Goal: Task Accomplishment & Management: Use online tool/utility

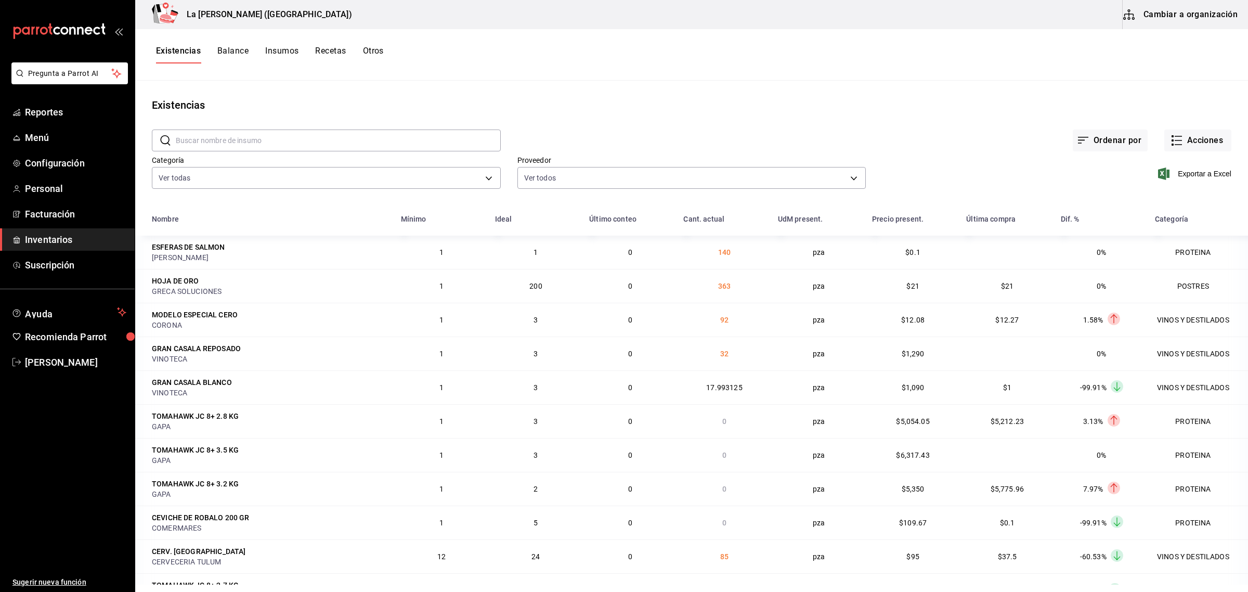
click at [56, 238] on span "Inventarios" at bounding box center [75, 239] width 101 height 14
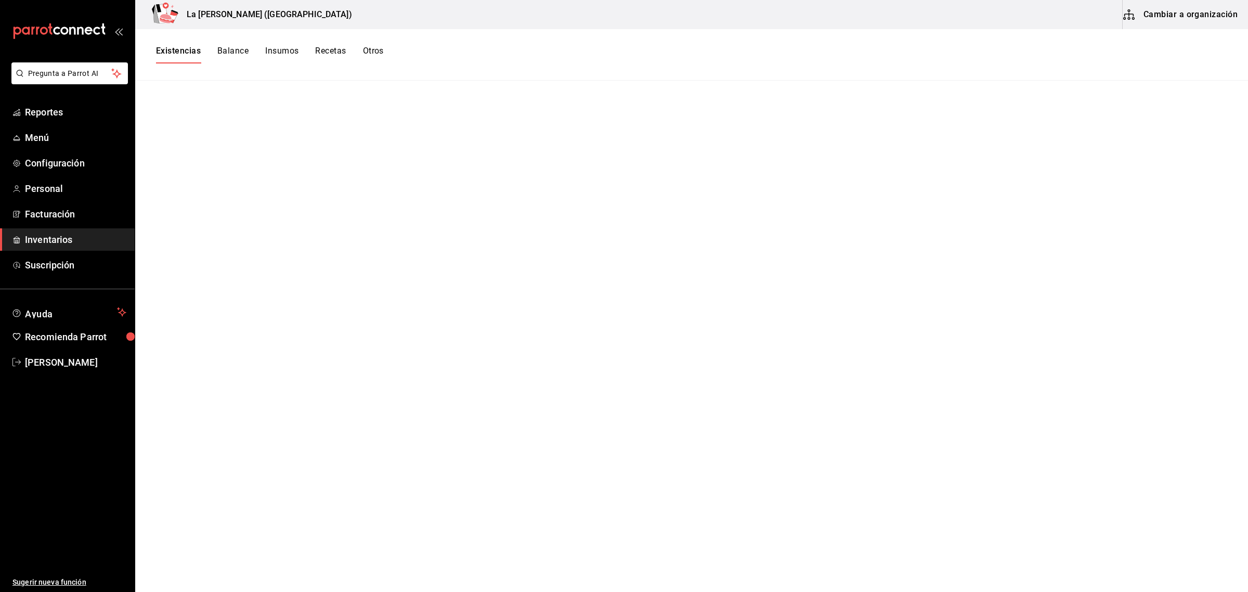
click at [173, 48] on button "Existencias" at bounding box center [178, 55] width 45 height 18
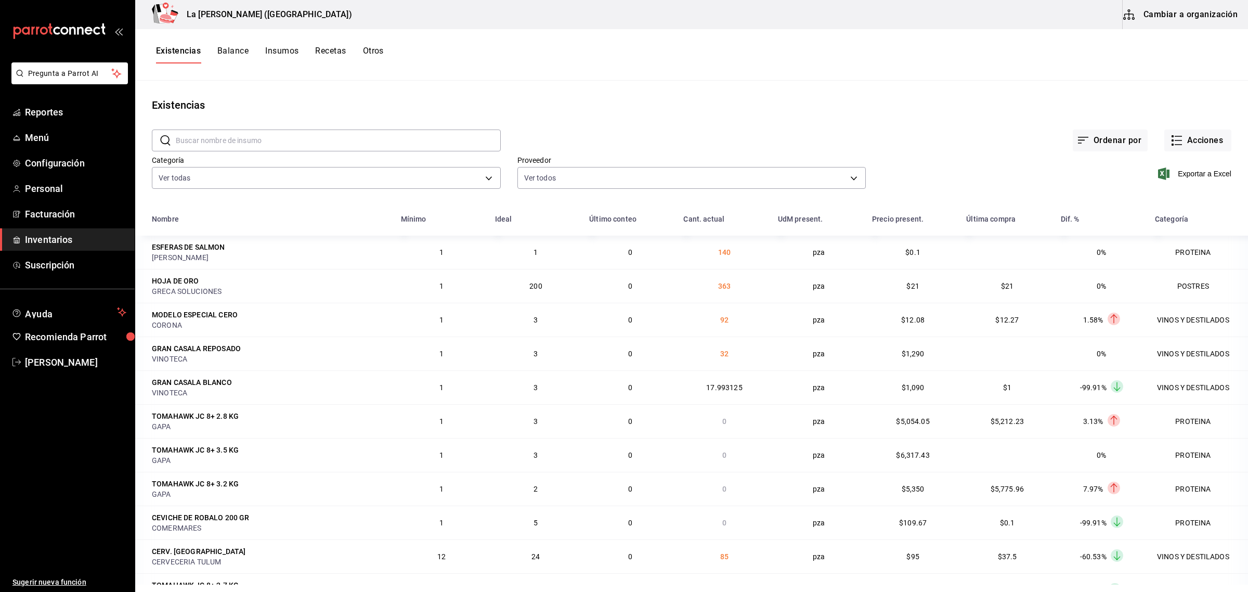
click at [372, 46] on button "Otros" at bounding box center [373, 55] width 21 height 18
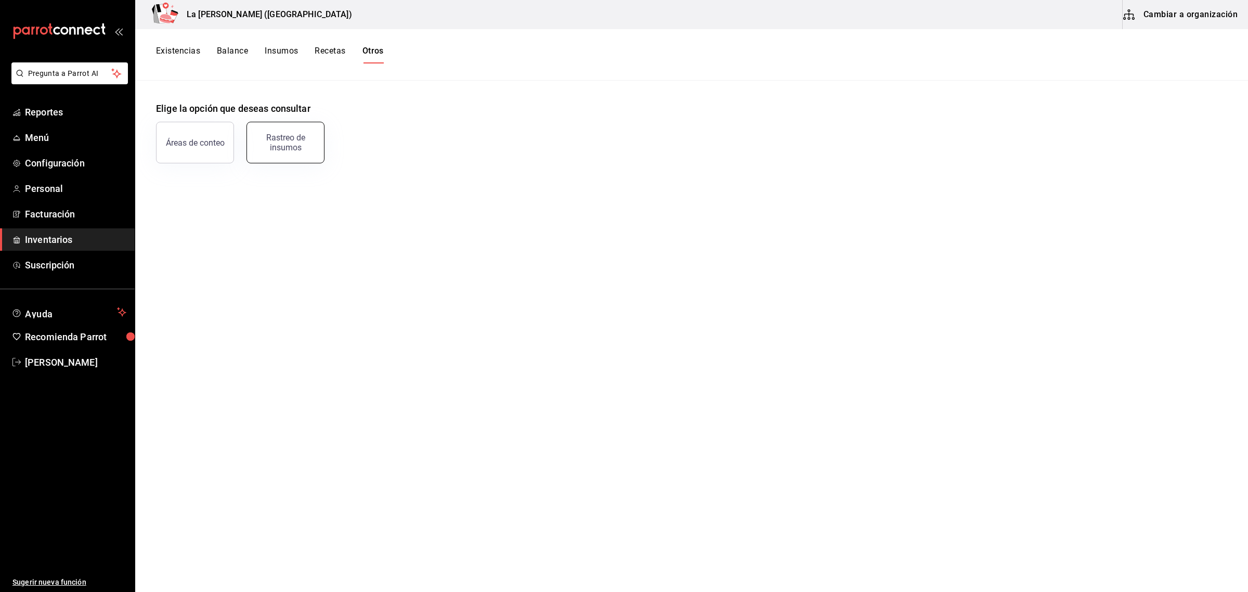
click at [296, 137] on div "Rastreo de insumos" at bounding box center [285, 143] width 64 height 20
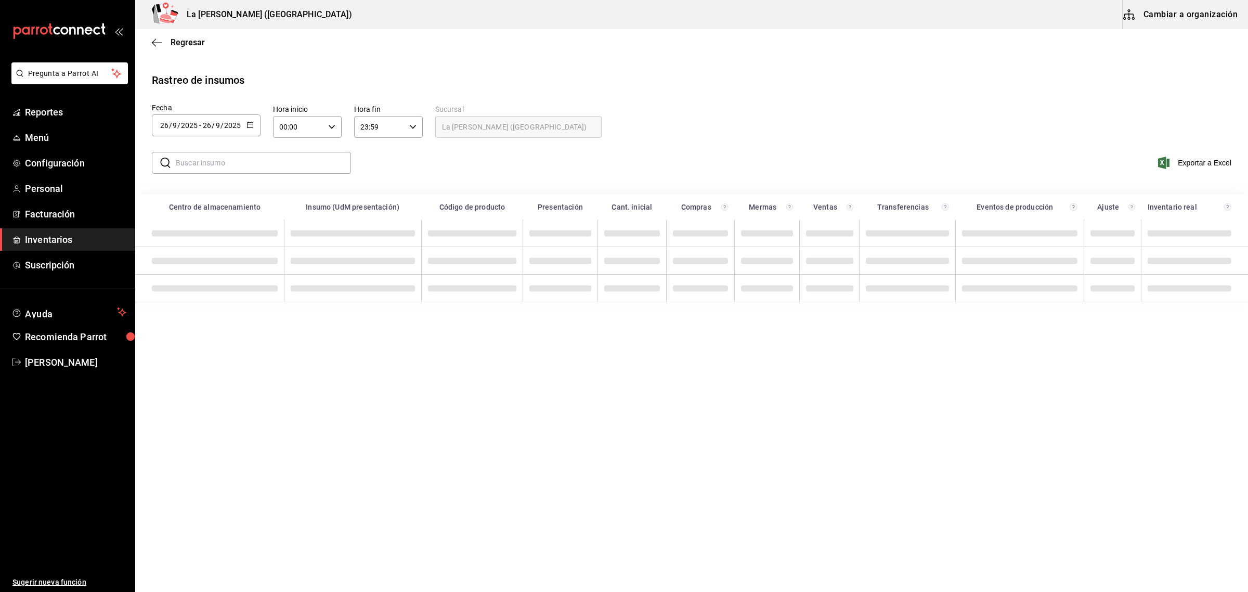
click at [248, 124] on icon "button" at bounding box center [249, 124] width 7 height 7
click at [209, 316] on li "Rango de fechas" at bounding box center [201, 321] width 98 height 23
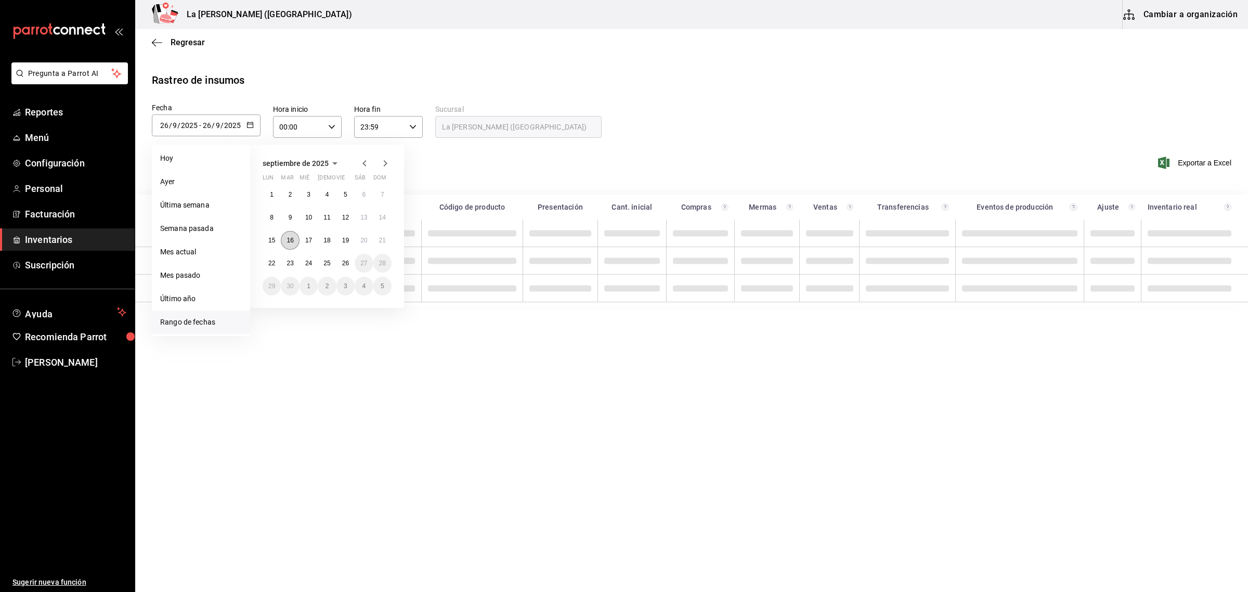
click at [291, 241] on abbr "16" at bounding box center [289, 240] width 7 height 7
click at [294, 266] on button "23" at bounding box center [290, 263] width 18 height 19
type input "[DATE]"
type input "16"
type input "[DATE]"
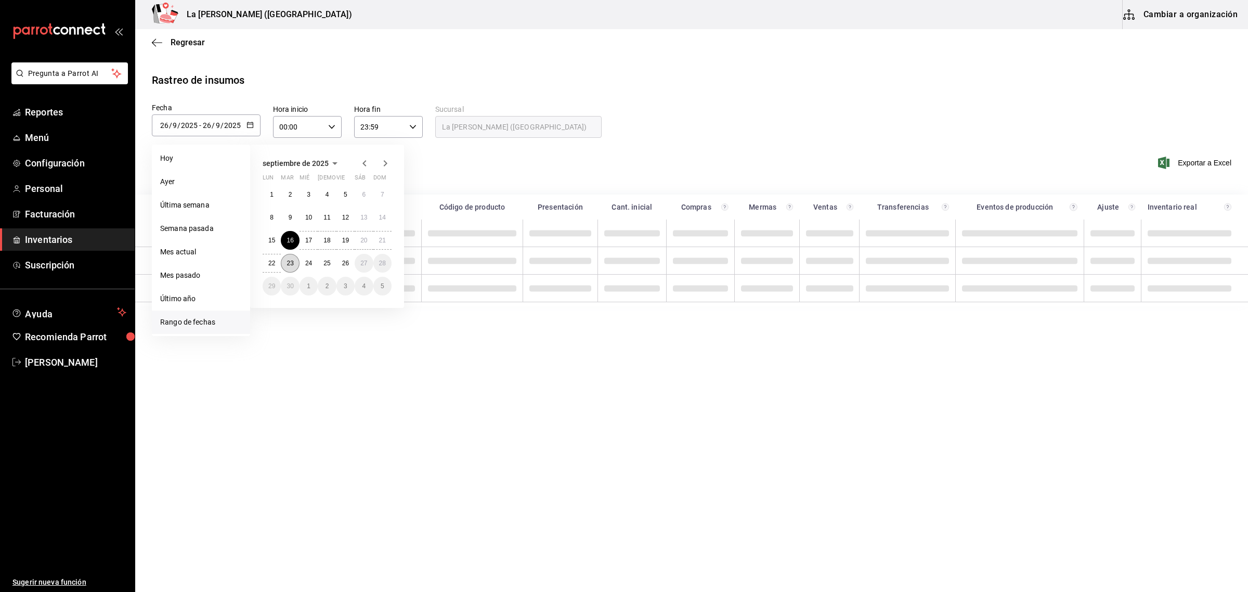
type input "23"
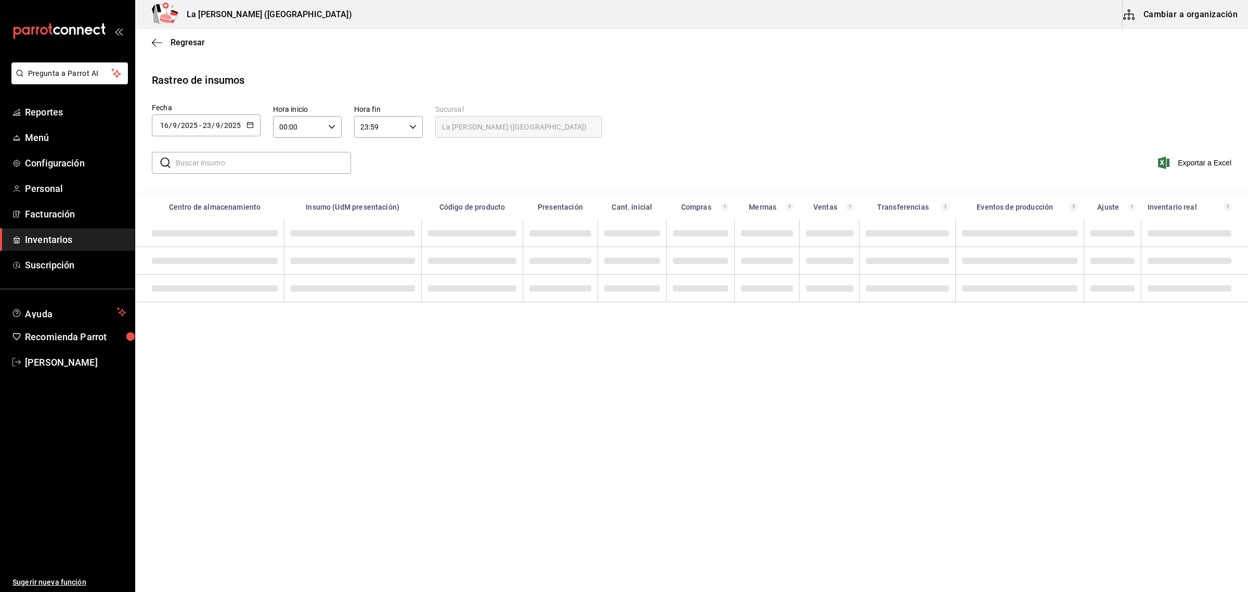
click at [250, 125] on icon "button" at bounding box center [249, 124] width 7 height 7
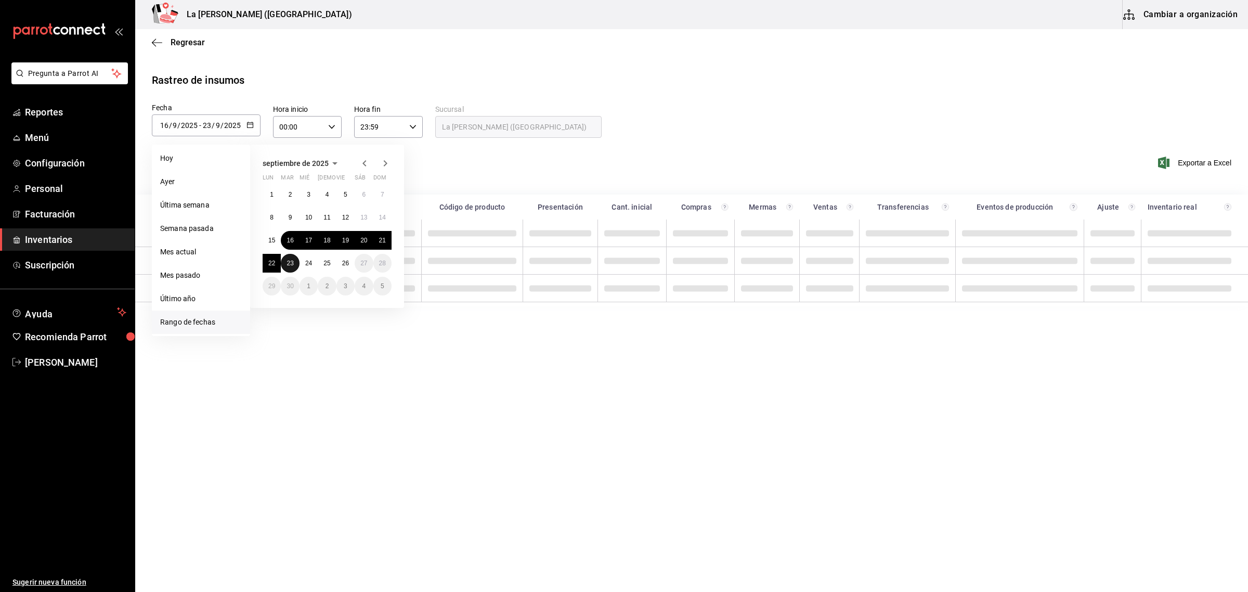
click at [290, 264] on abbr "23" at bounding box center [289, 262] width 7 height 7
click at [352, 261] on button "26" at bounding box center [345, 263] width 18 height 19
type input "[DATE]"
type input "23"
type input "[DATE]"
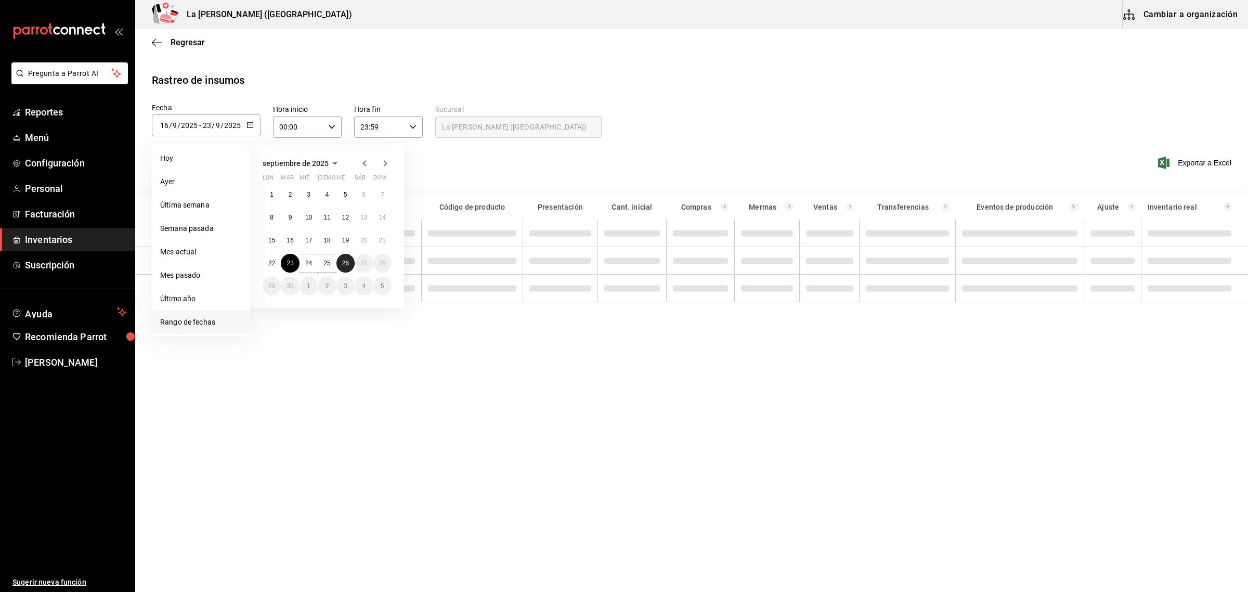
type input "26"
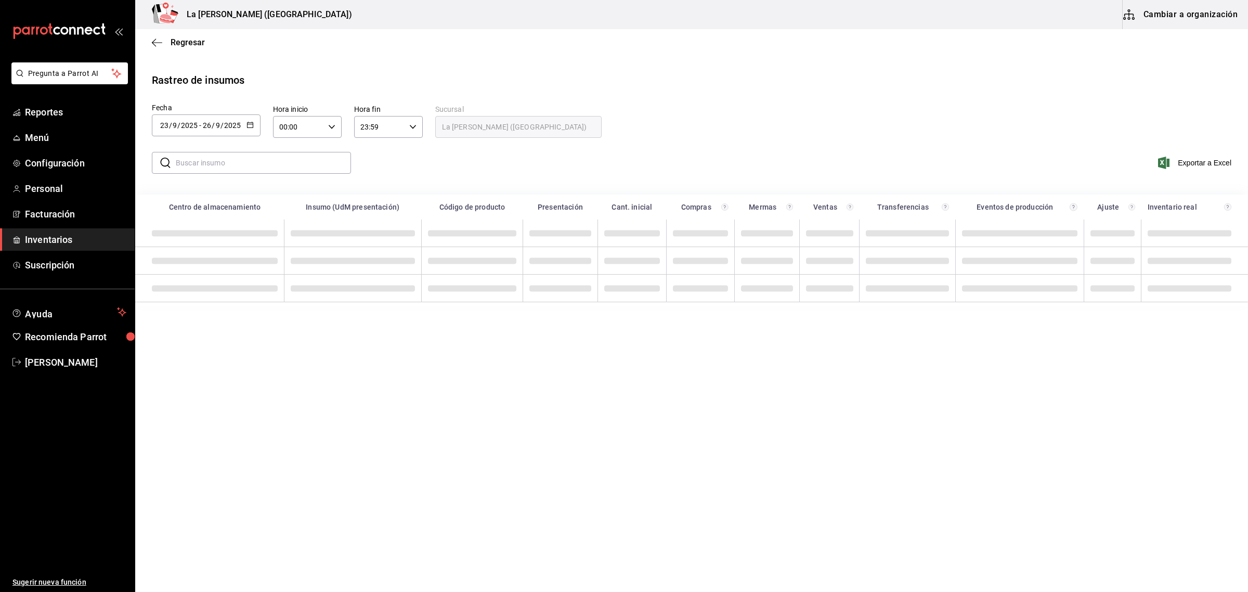
click at [297, 165] on input "text" at bounding box center [263, 162] width 175 height 21
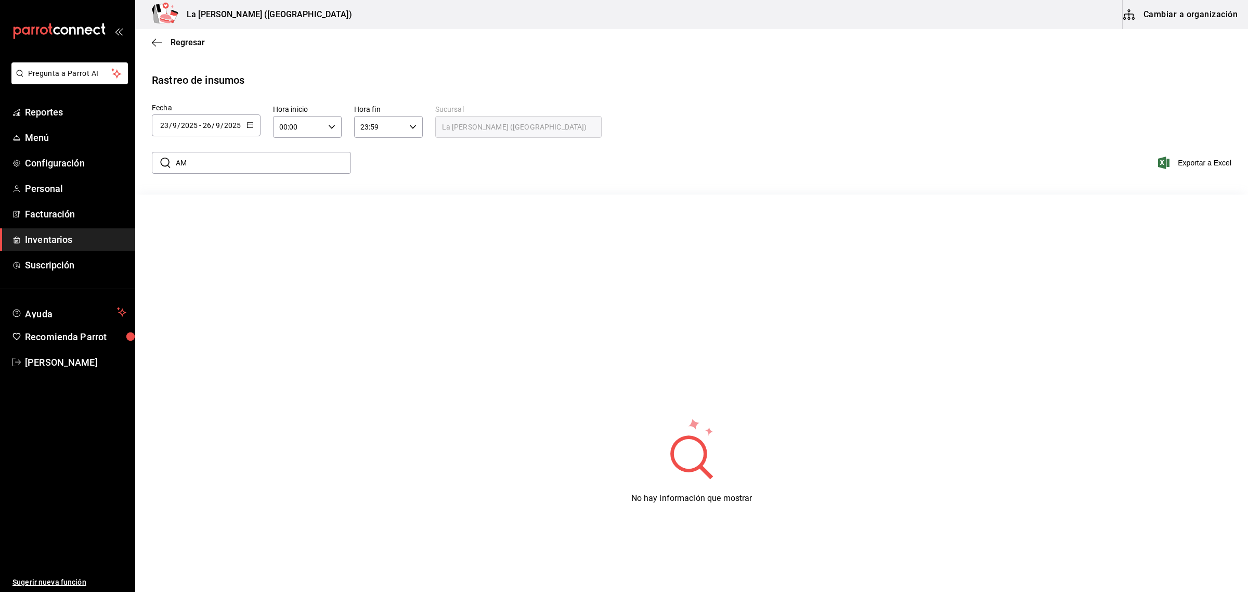
type input "A"
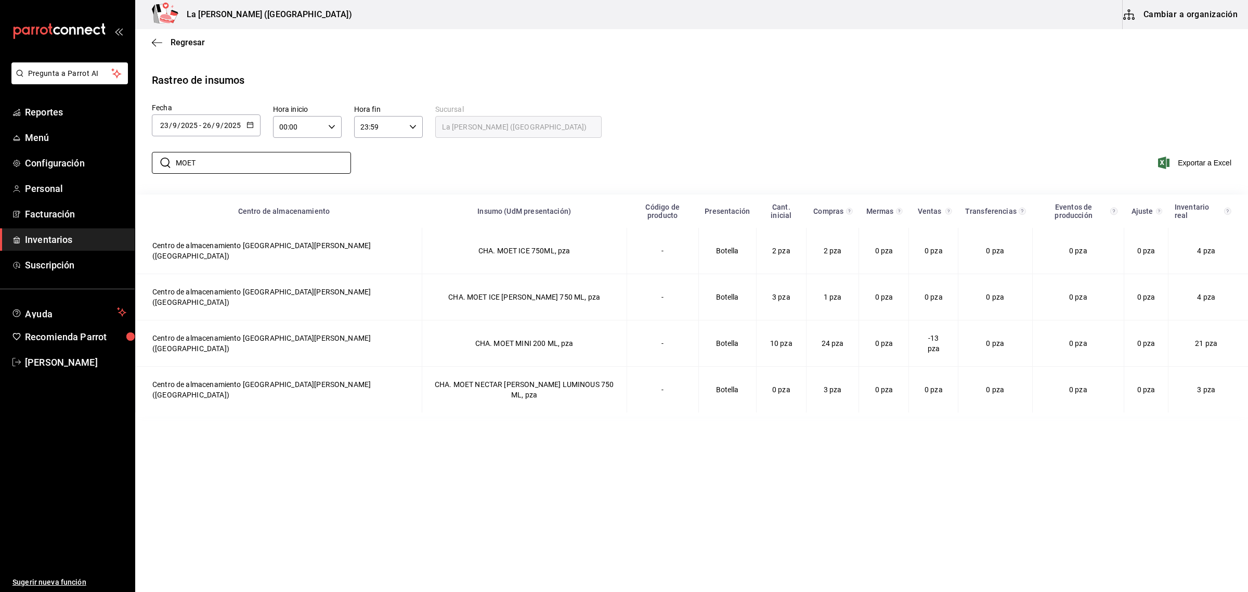
type input "MOET"
click at [250, 128] on button "button" at bounding box center [249, 125] width 7 height 9
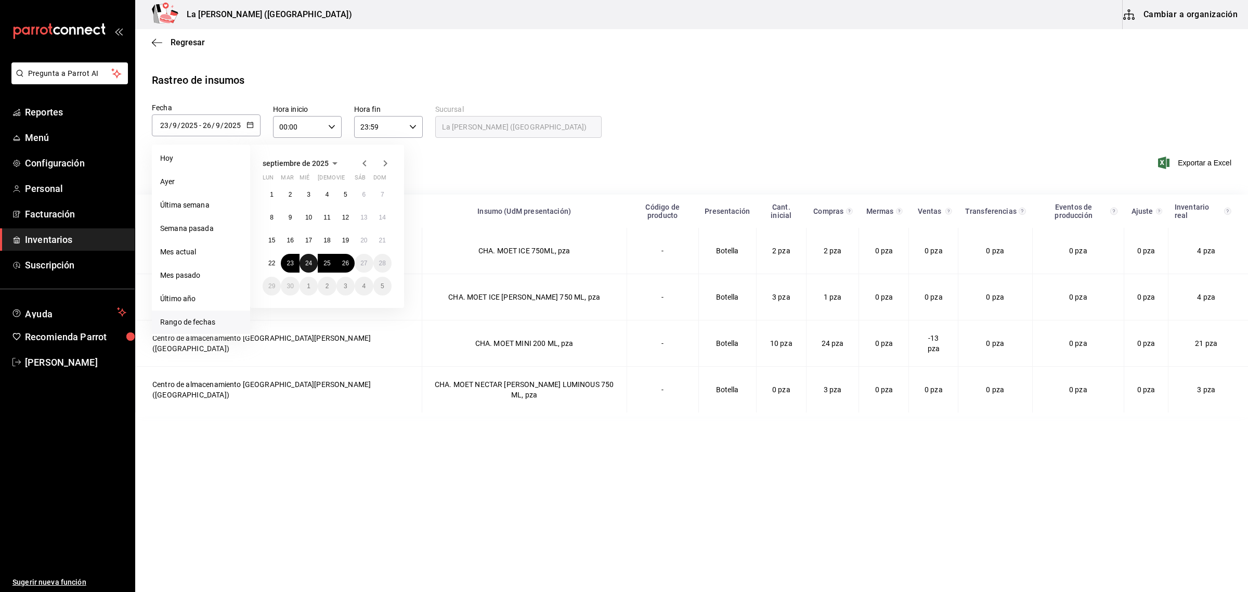
click at [307, 260] on abbr "24" at bounding box center [308, 262] width 7 height 7
click at [349, 264] on abbr "26" at bounding box center [345, 262] width 7 height 7
type input "[DATE]"
type input "24"
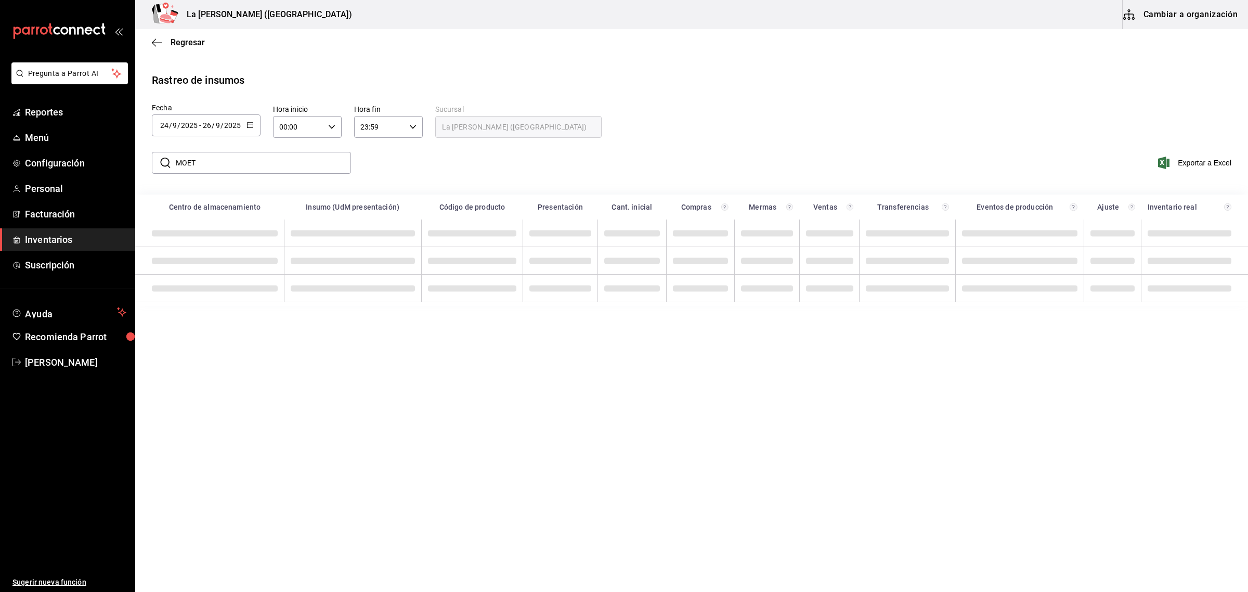
click at [250, 129] on div at bounding box center [249, 125] width 7 height 9
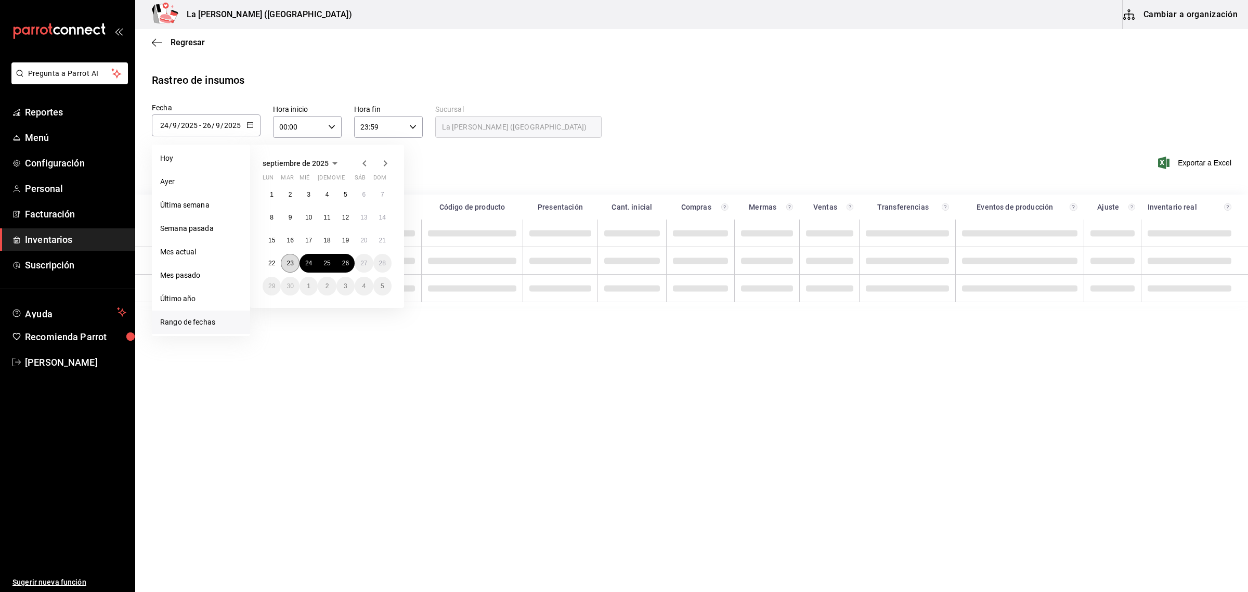
click at [295, 260] on button "23" at bounding box center [290, 263] width 18 height 19
click at [340, 263] on button "26" at bounding box center [345, 263] width 18 height 19
type input "[DATE]"
type input "23"
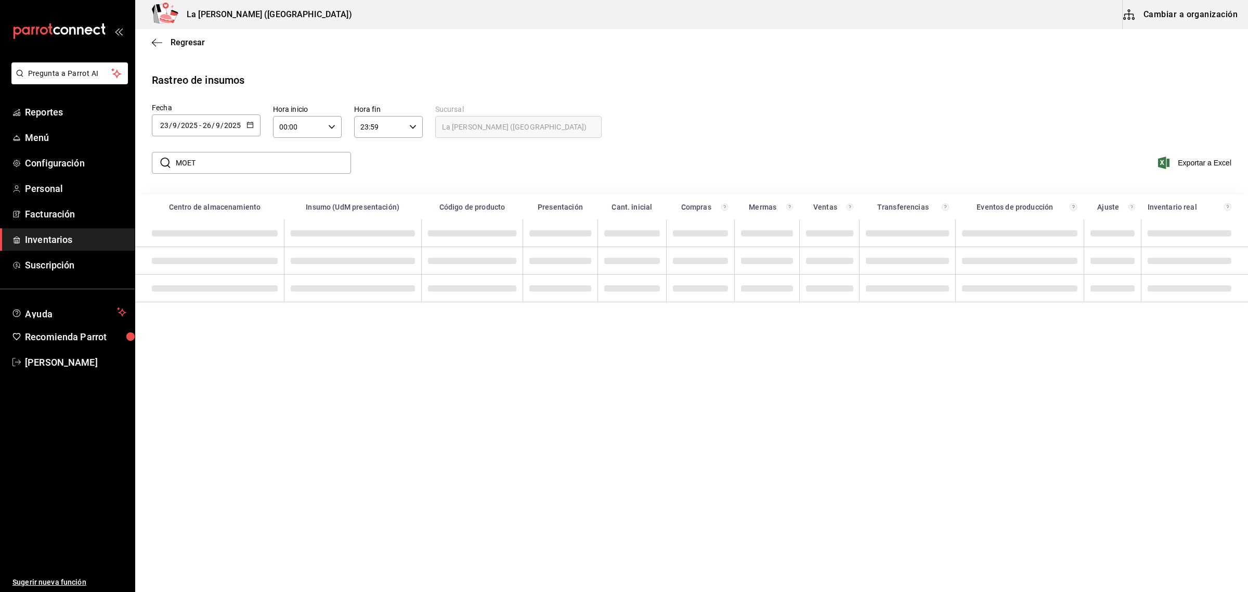
click at [235, 159] on input "MOET" at bounding box center [263, 162] width 175 height 21
type input "MOET"
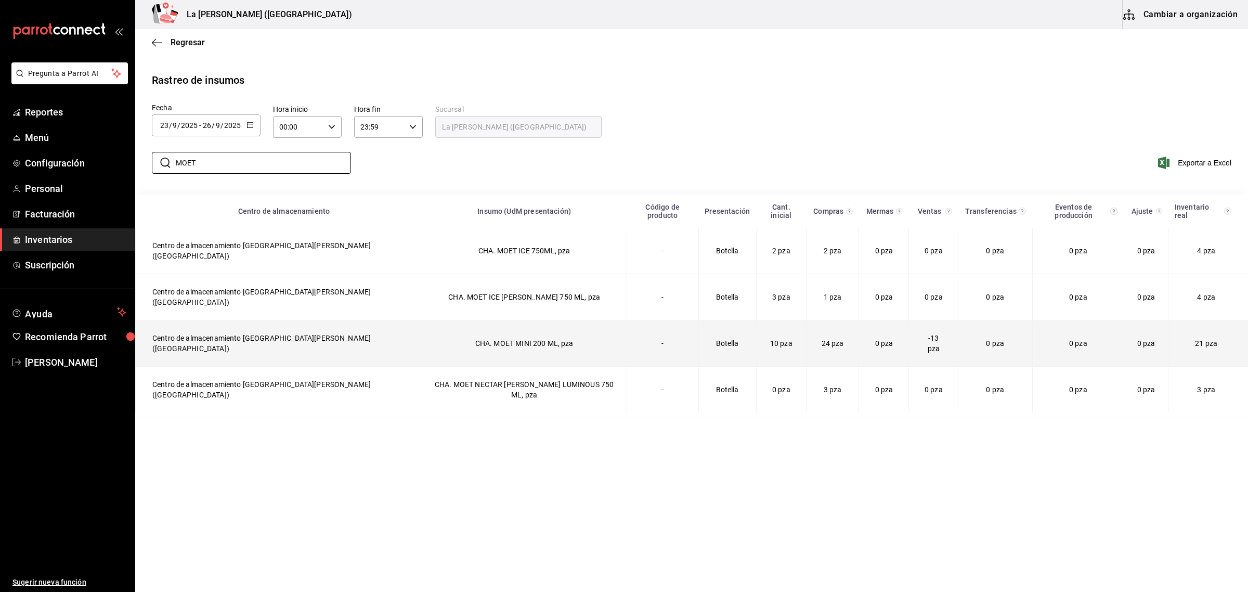
click at [626, 320] on td "-" at bounding box center [662, 343] width 72 height 46
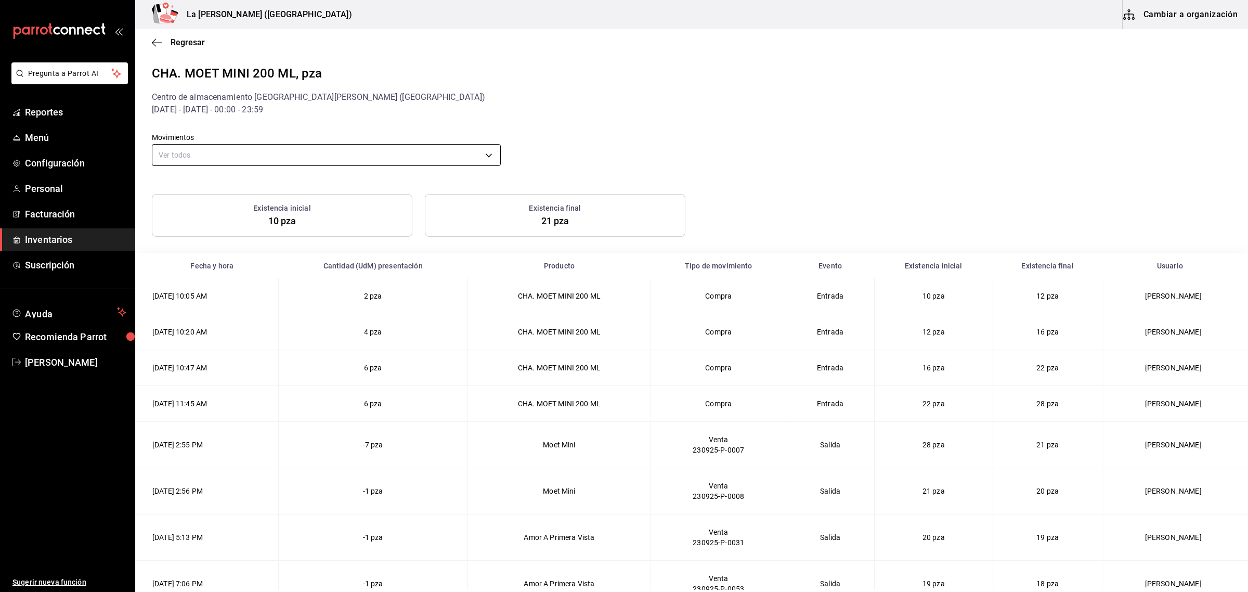
click at [333, 158] on body "Pregunta a Parrot AI Reportes Menú Configuración Personal Facturación Inventari…" at bounding box center [624, 294] width 1248 height 589
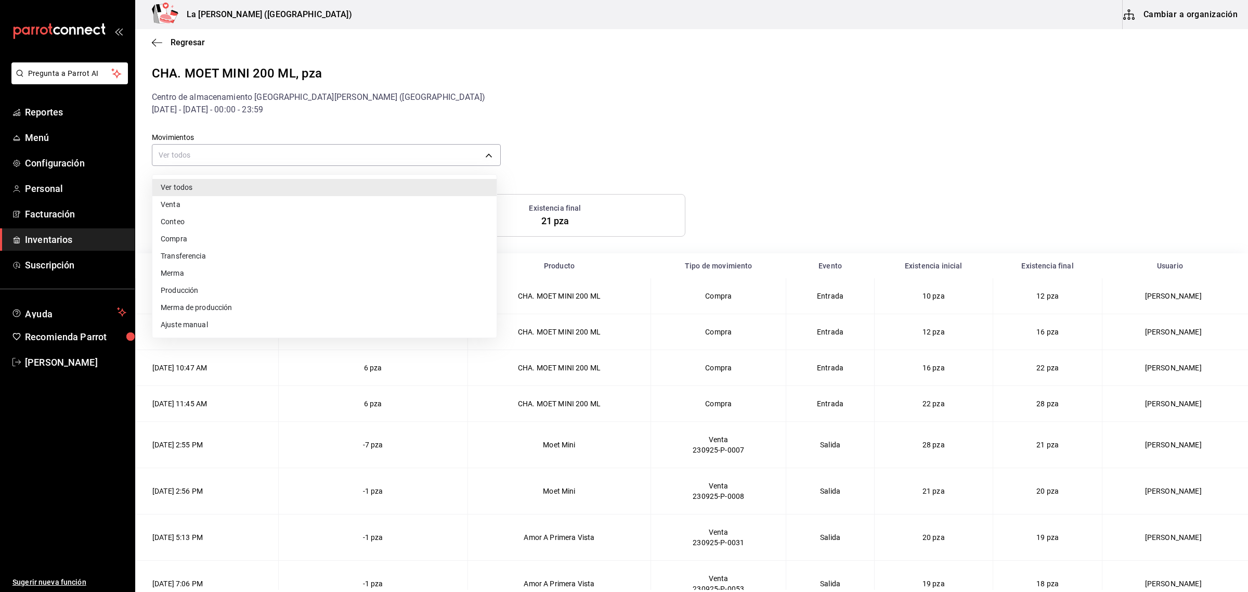
click at [226, 206] on li "Venta" at bounding box center [324, 204] width 344 height 17
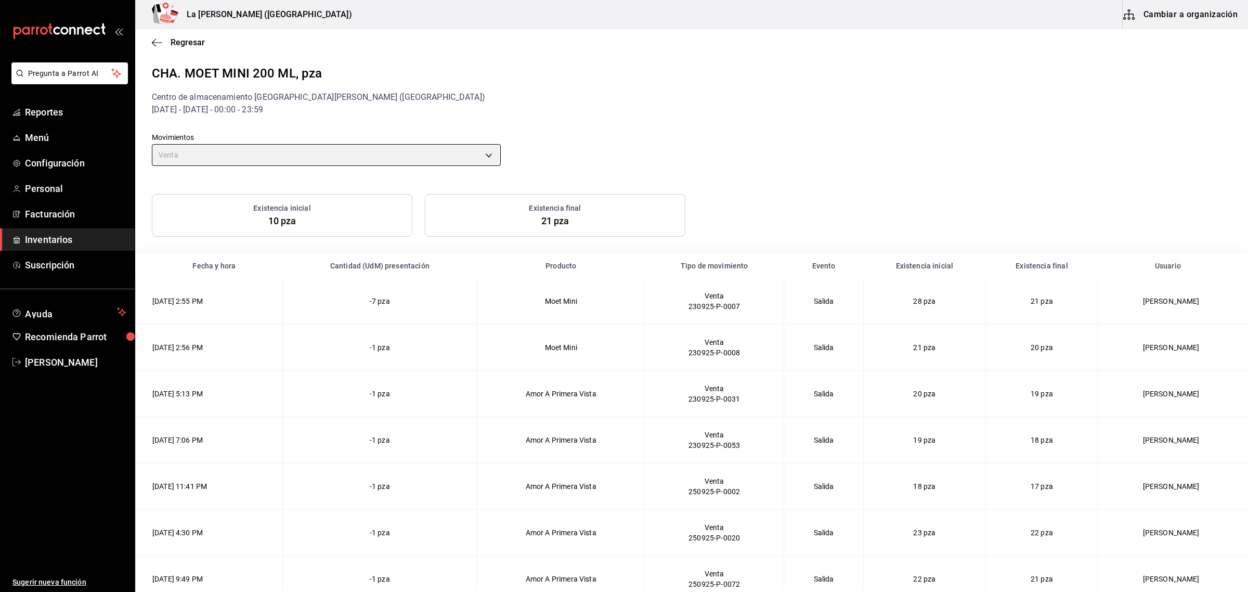
scroll to position [17, 0]
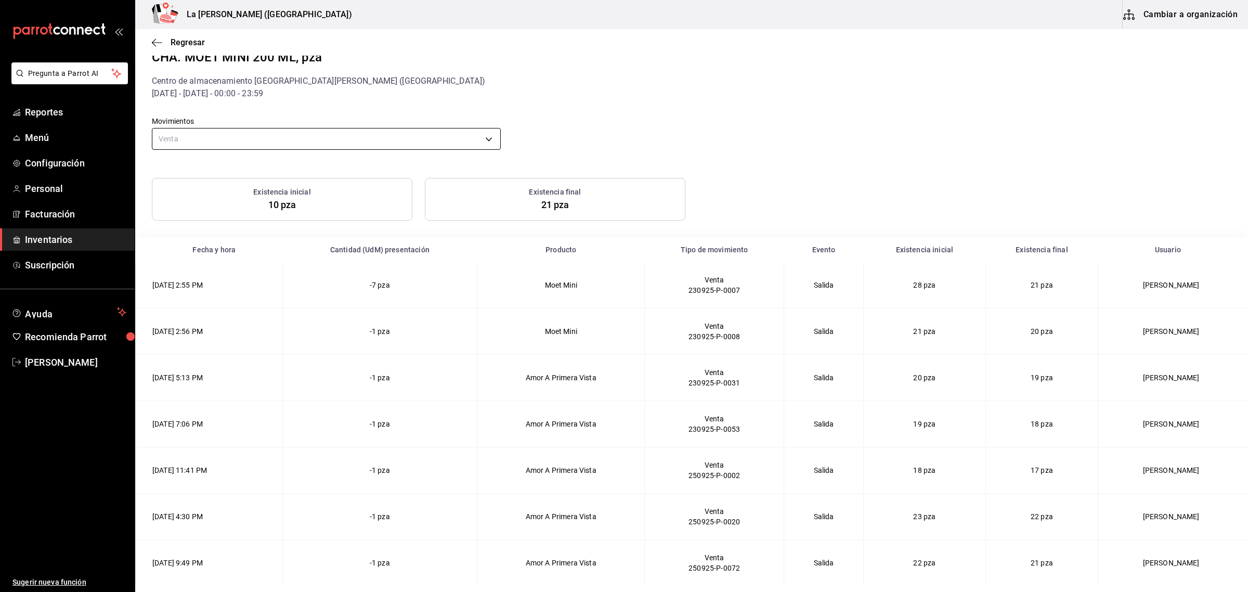
click at [472, 143] on body "Pregunta a Parrot AI Reportes Menú Configuración Personal Facturación Inventari…" at bounding box center [624, 294] width 1248 height 589
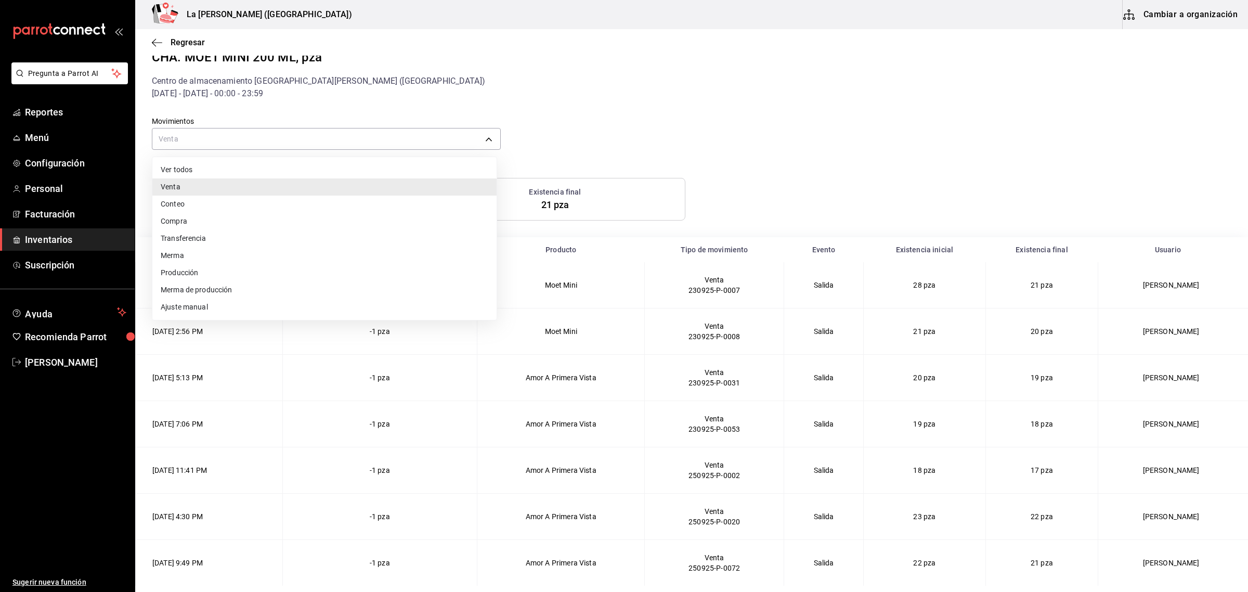
click at [183, 222] on li "Compra" at bounding box center [324, 221] width 344 height 17
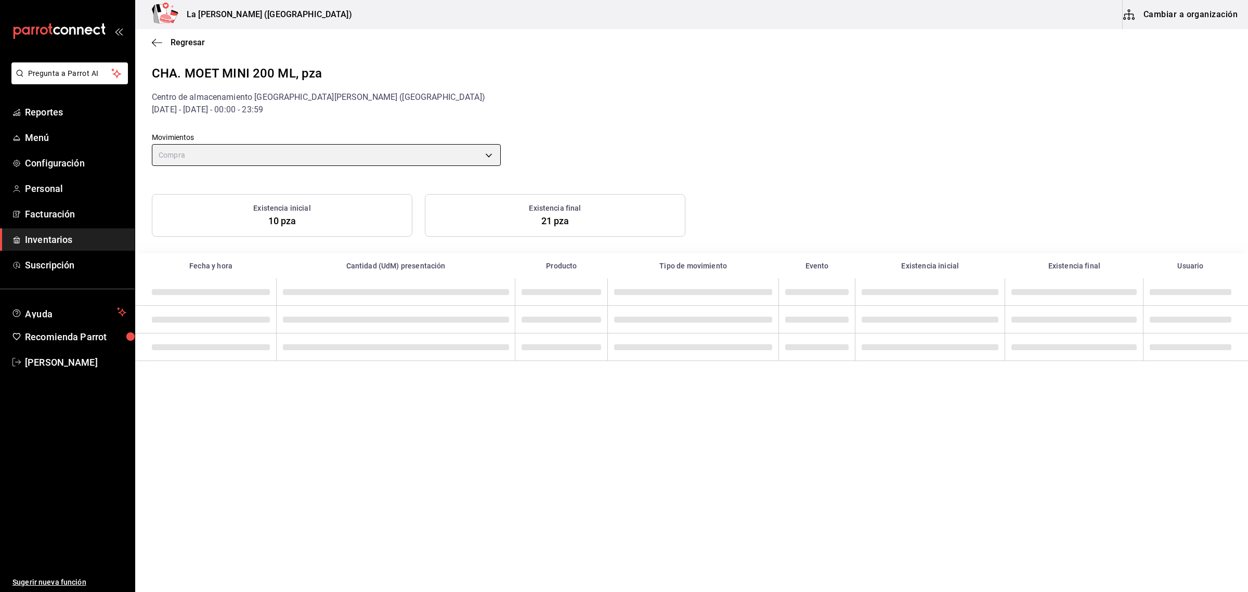
scroll to position [0, 0]
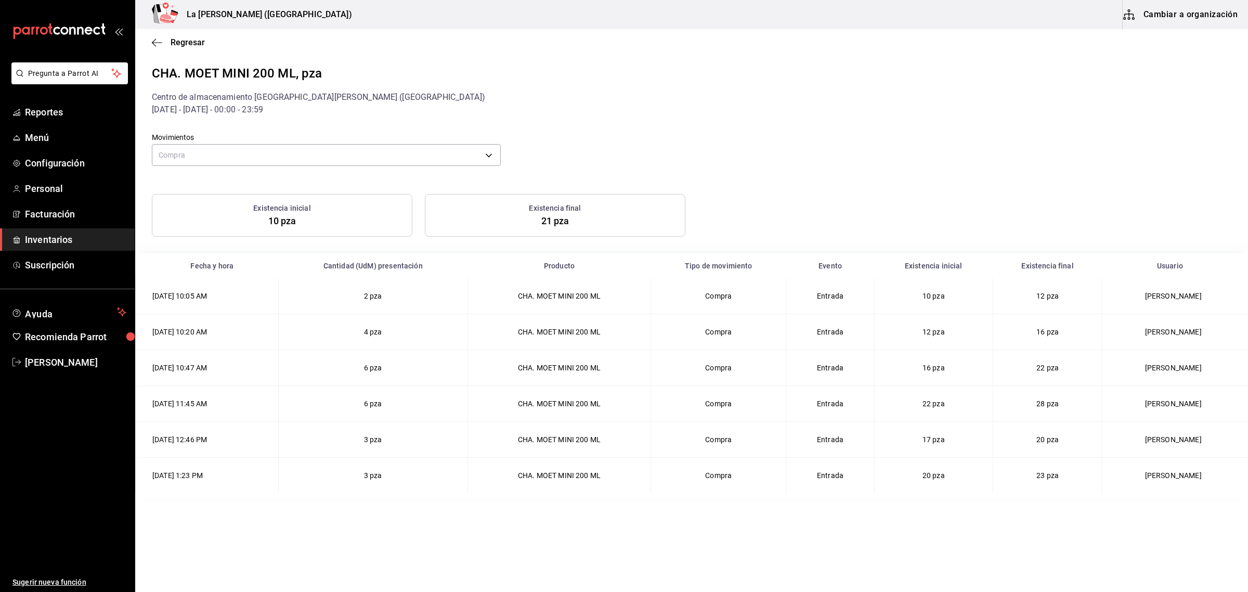
click at [910, 554] on main "Regresar CHA. MOET MINI 200 ML, pza Centro de almacenamiento La [PERSON_NAME] (…" at bounding box center [691, 309] width 1112 height 560
click at [466, 154] on body "Pregunta a Parrot AI Reportes Menú Configuración Personal Facturación Inventari…" at bounding box center [624, 294] width 1248 height 589
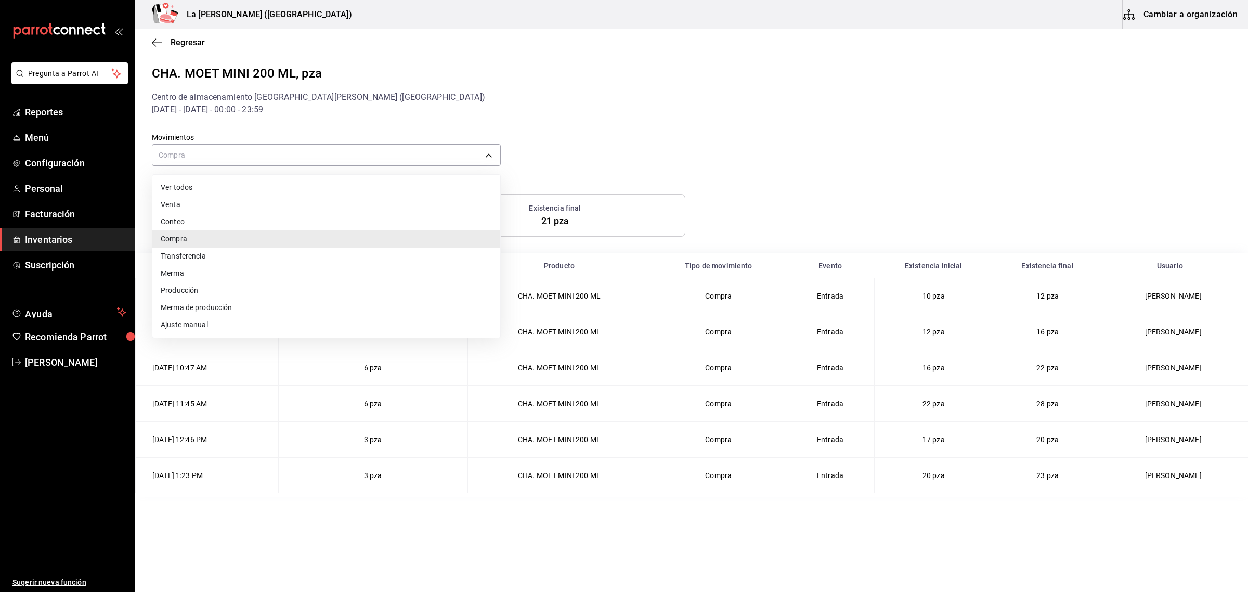
click at [215, 203] on li "Venta" at bounding box center [326, 204] width 348 height 17
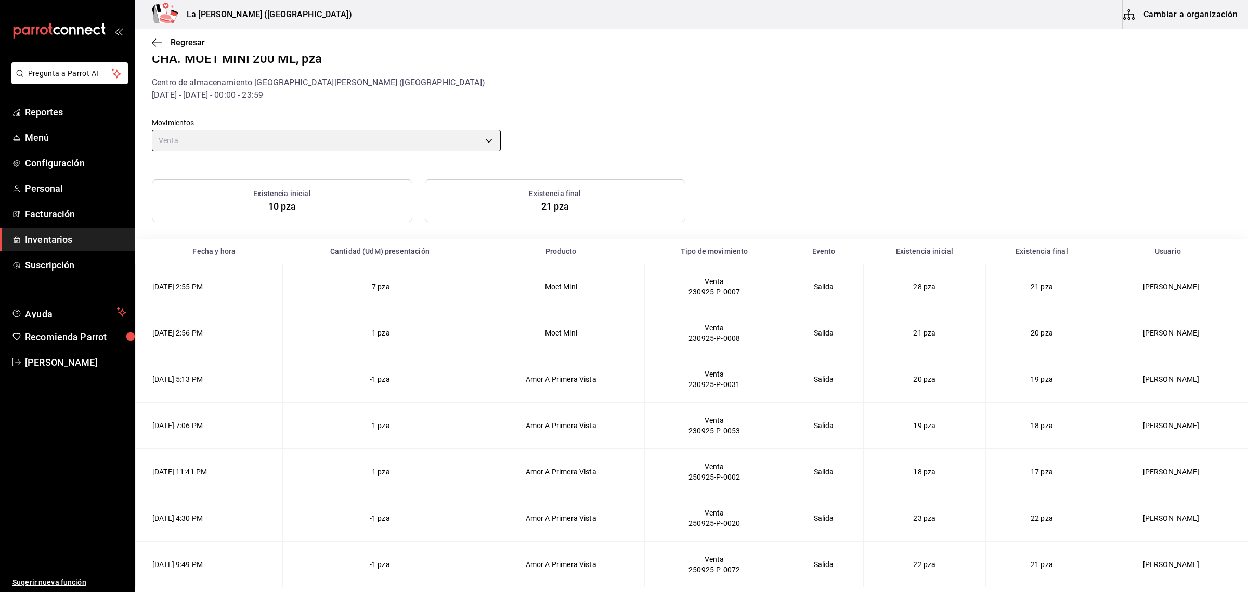
scroll to position [17, 0]
click at [473, 152] on div "Movimientos Venta ORDER Existencia inicial 10 pza Existencia final 21 [PERSON_N…" at bounding box center [691, 345] width 1079 height 490
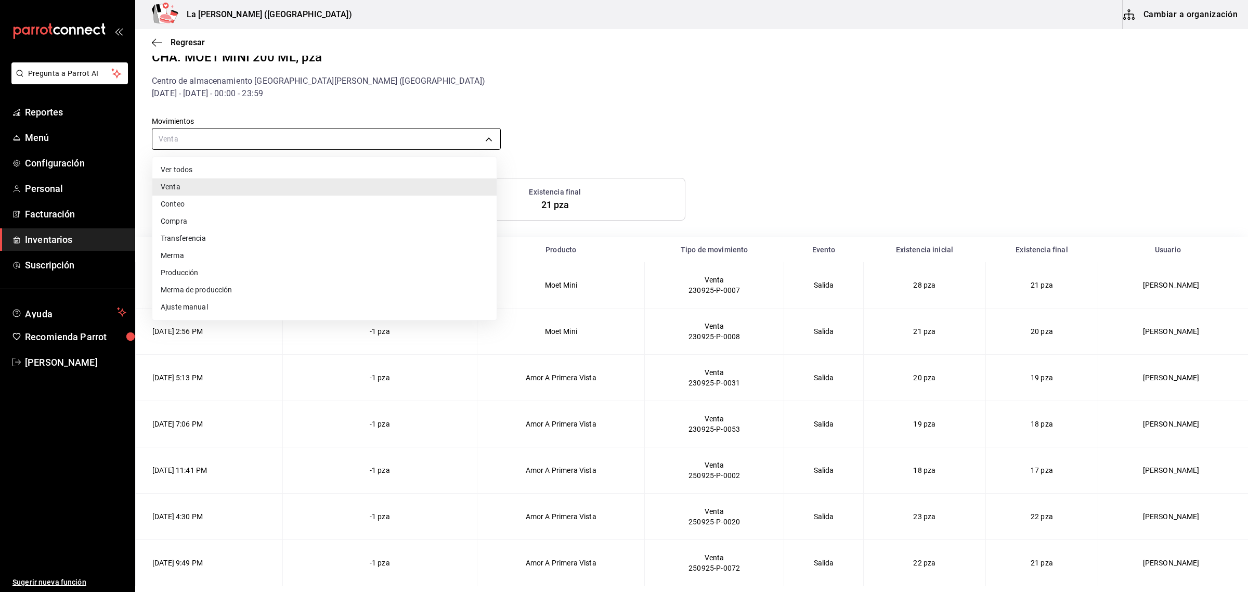
click at [477, 135] on body "Pregunta a Parrot AI Reportes Menú Configuración Personal Facturación Inventari…" at bounding box center [624, 294] width 1248 height 589
click at [183, 216] on li "Compra" at bounding box center [324, 221] width 344 height 17
type input "PURCHASE"
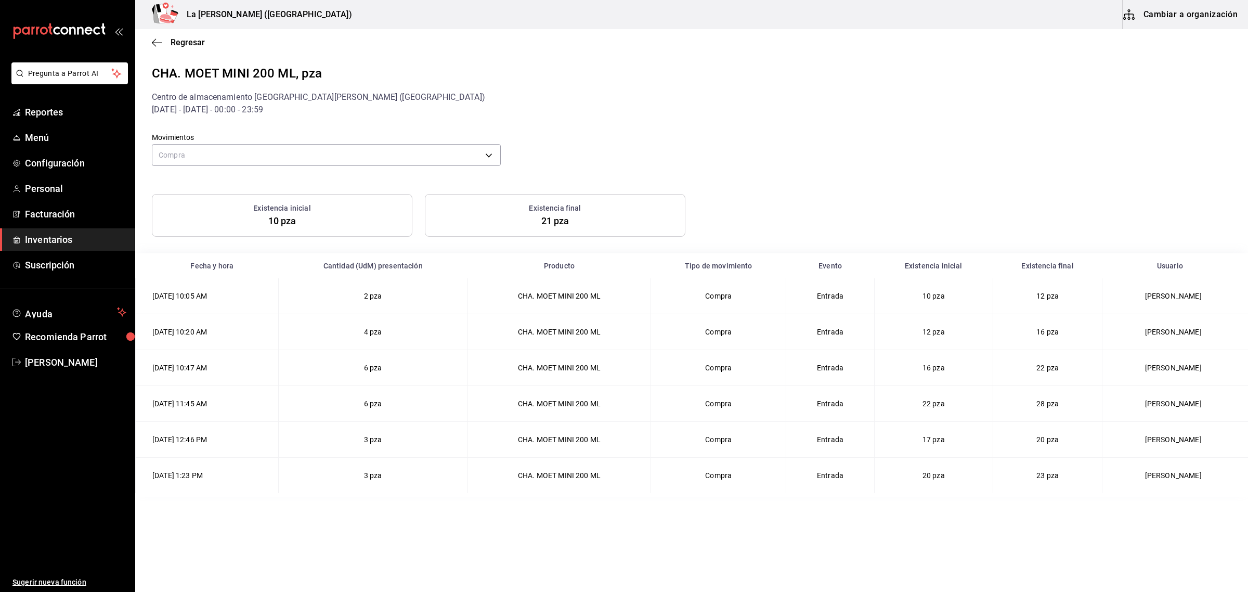
click at [919, 575] on main "Regresar CHA. MOET MINI 200 ML, pza Centro de almacenamiento La [PERSON_NAME] (…" at bounding box center [691, 309] width 1112 height 560
click at [966, 138] on div "Movimientos Compra PURCHASE" at bounding box center [683, 142] width 1096 height 53
click at [56, 242] on span "Inventarios" at bounding box center [75, 239] width 101 height 14
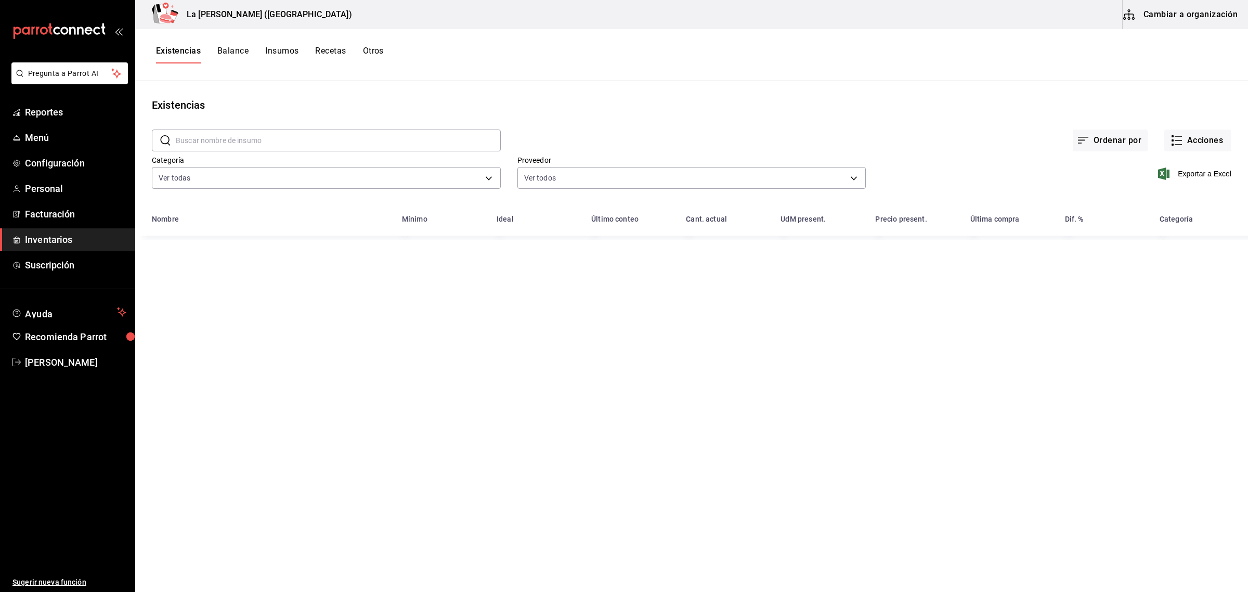
click at [182, 51] on button "Existencias" at bounding box center [178, 55] width 45 height 18
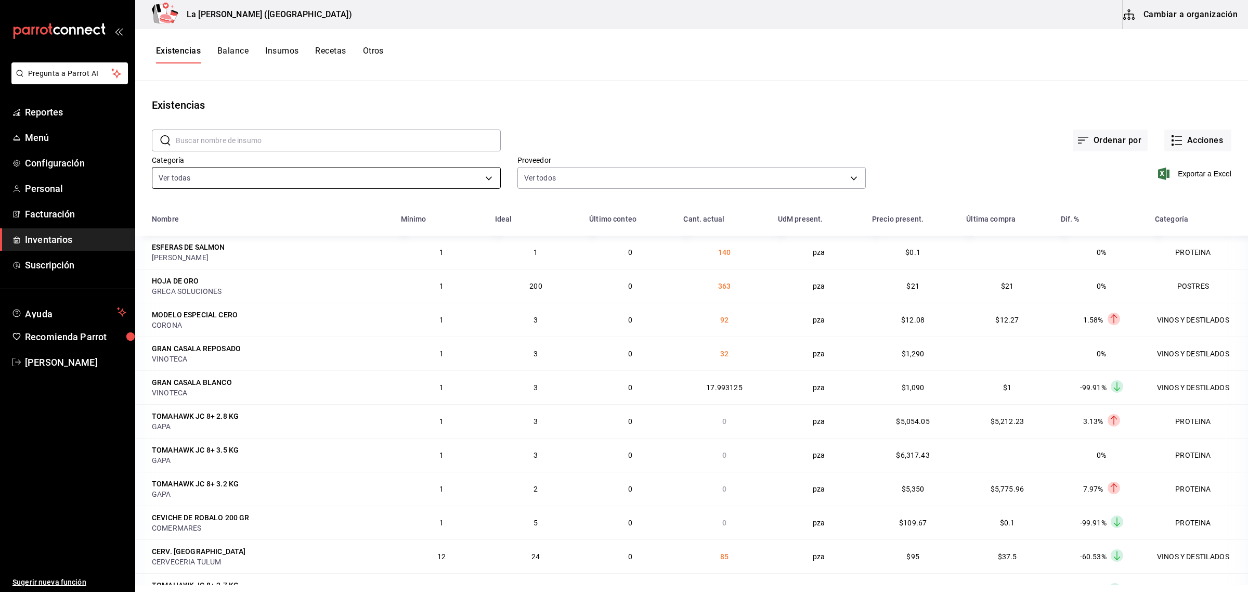
click at [247, 177] on body "Pregunta a Parrot AI Reportes Menú Configuración Personal Facturación Inventari…" at bounding box center [624, 292] width 1248 height 584
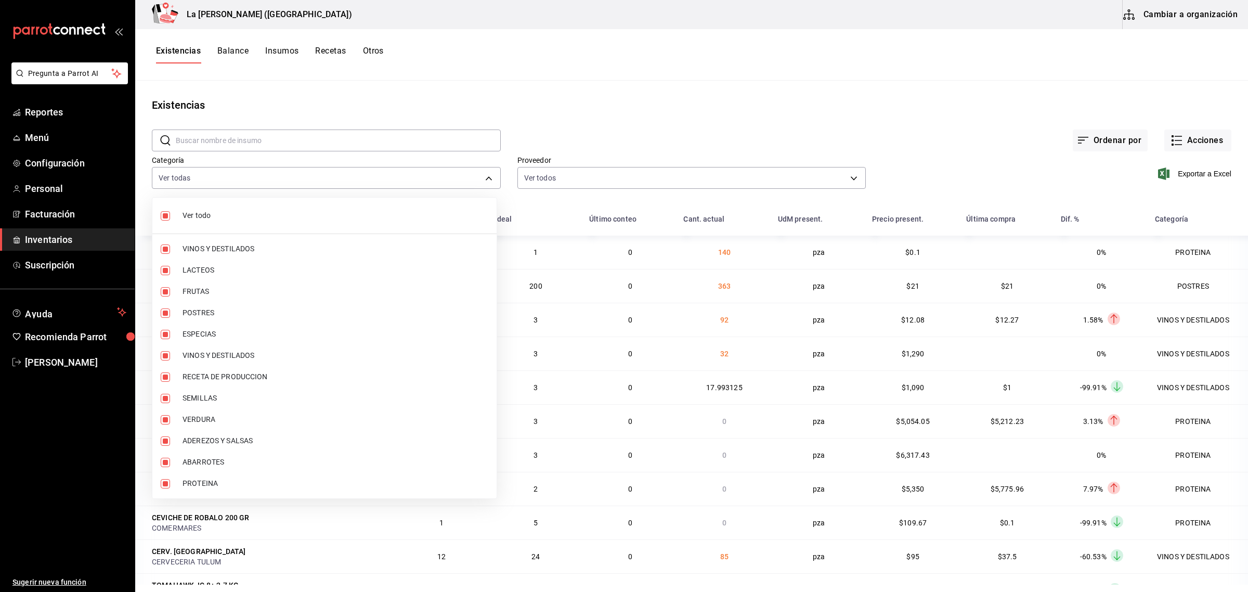
click at [329, 205] on li "Ver todo" at bounding box center [324, 216] width 344 height 28
checkbox input "false"
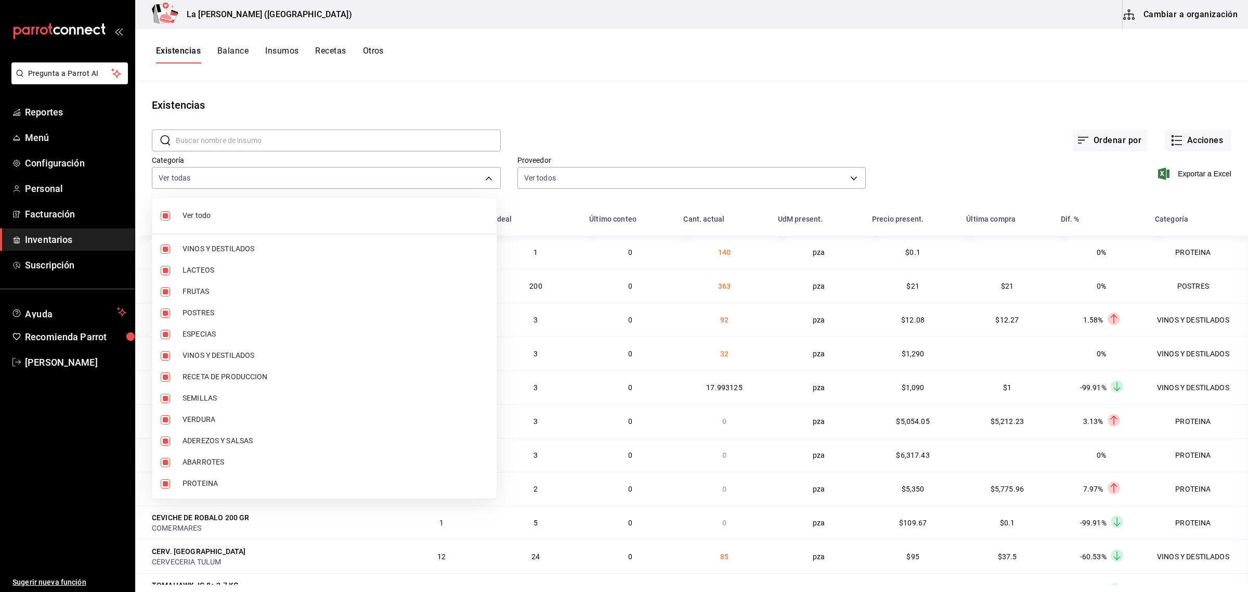
checkbox input "false"
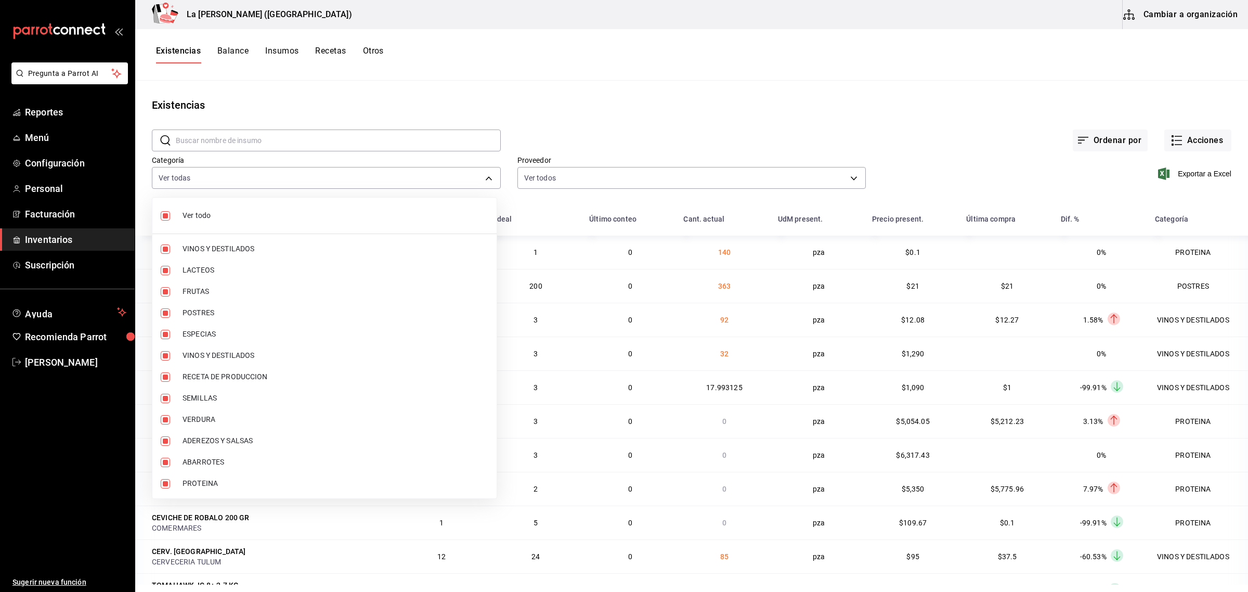
checkbox input "false"
click at [202, 477] on li "PROTEINA" at bounding box center [324, 483] width 344 height 21
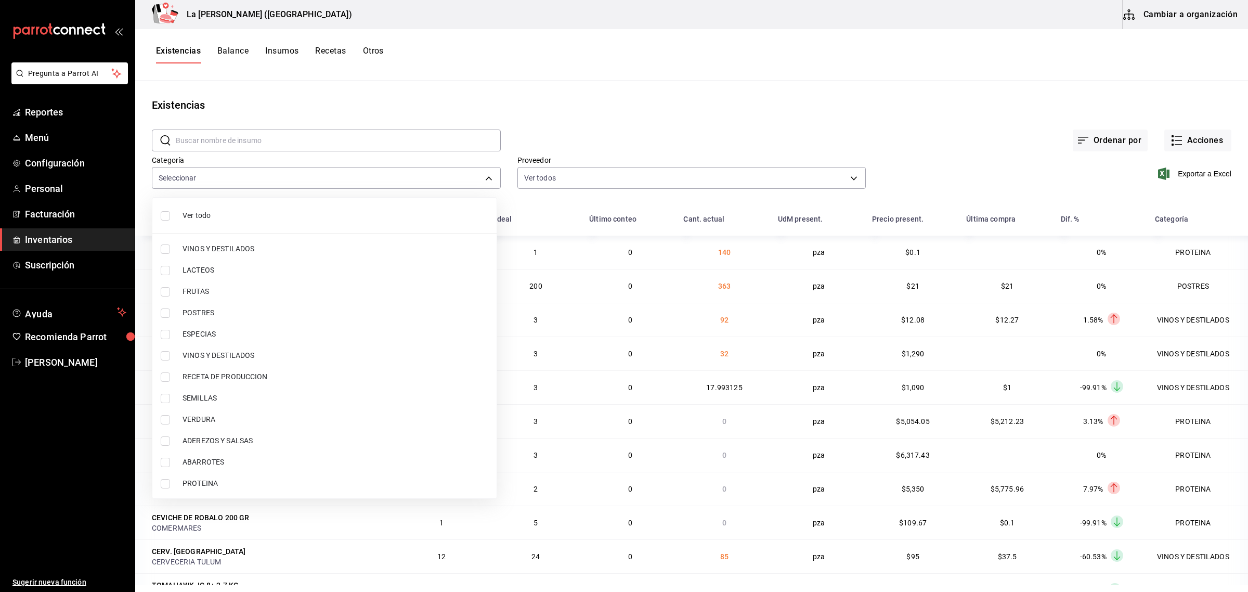
type input "89020659-a685-42c8-84d5-b1543ef933a3"
checkbox input "true"
click at [203, 308] on span "POSTRES" at bounding box center [335, 312] width 306 height 11
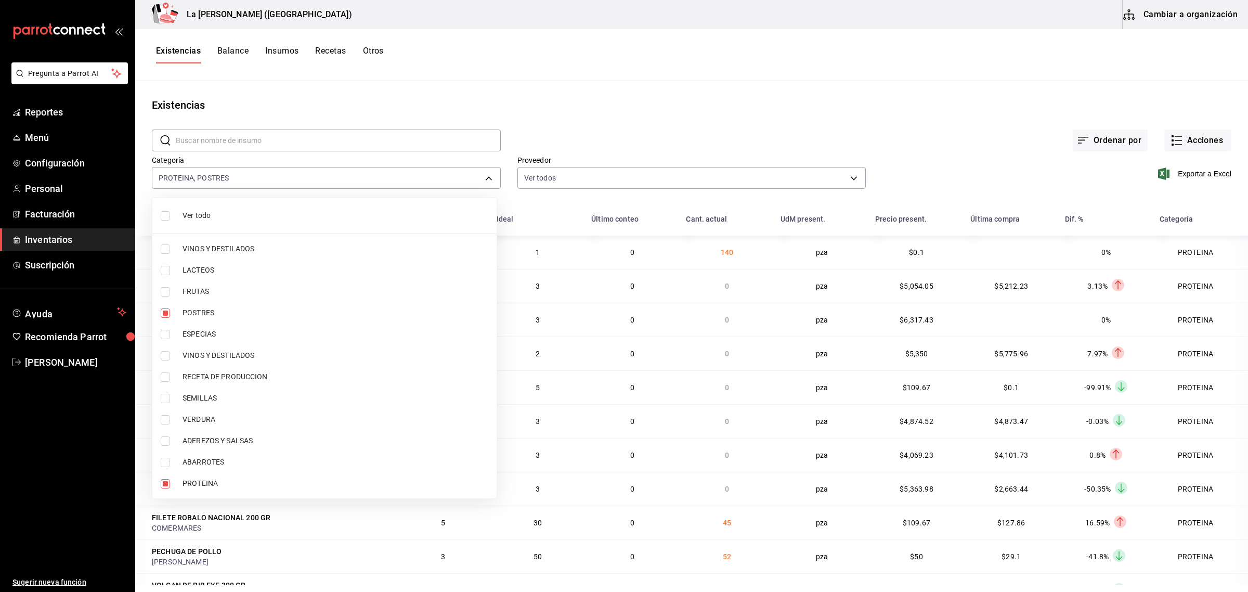
type input "89020659-a685-42c8-84d5-b1543ef933a3,300b8f87-2b59-439f-b980-3e97300322fa"
checkbox input "true"
click at [1194, 172] on div at bounding box center [624, 296] width 1248 height 592
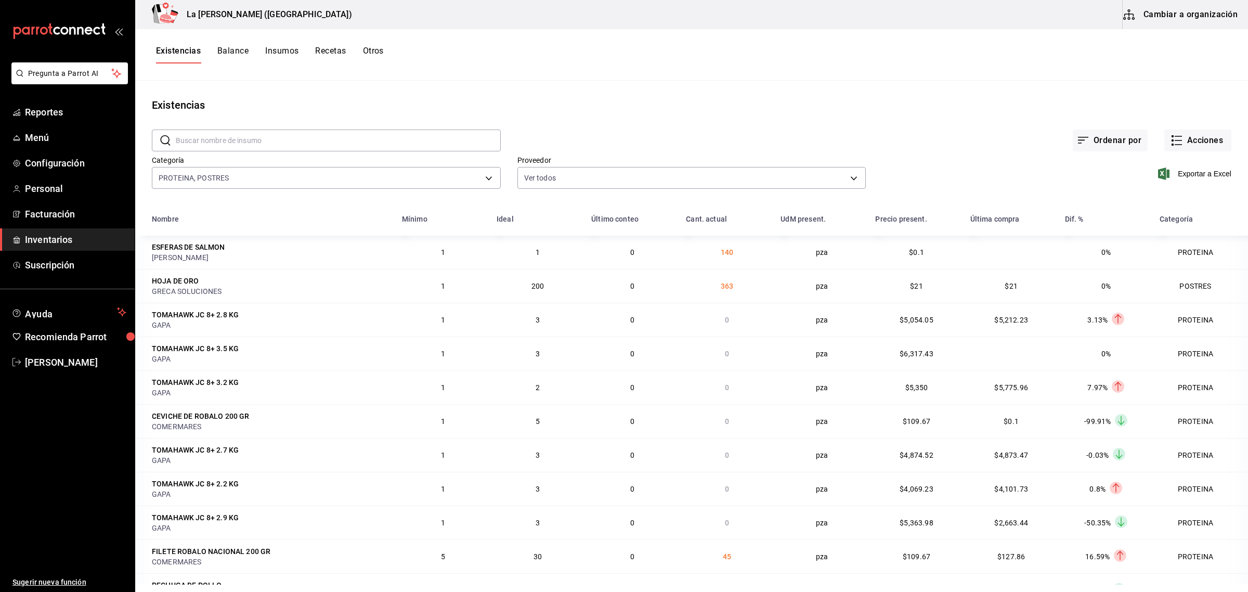
click at [1194, 172] on span "Exportar a Excel" at bounding box center [1195, 173] width 71 height 12
click at [60, 245] on span "Inventarios" at bounding box center [75, 239] width 101 height 14
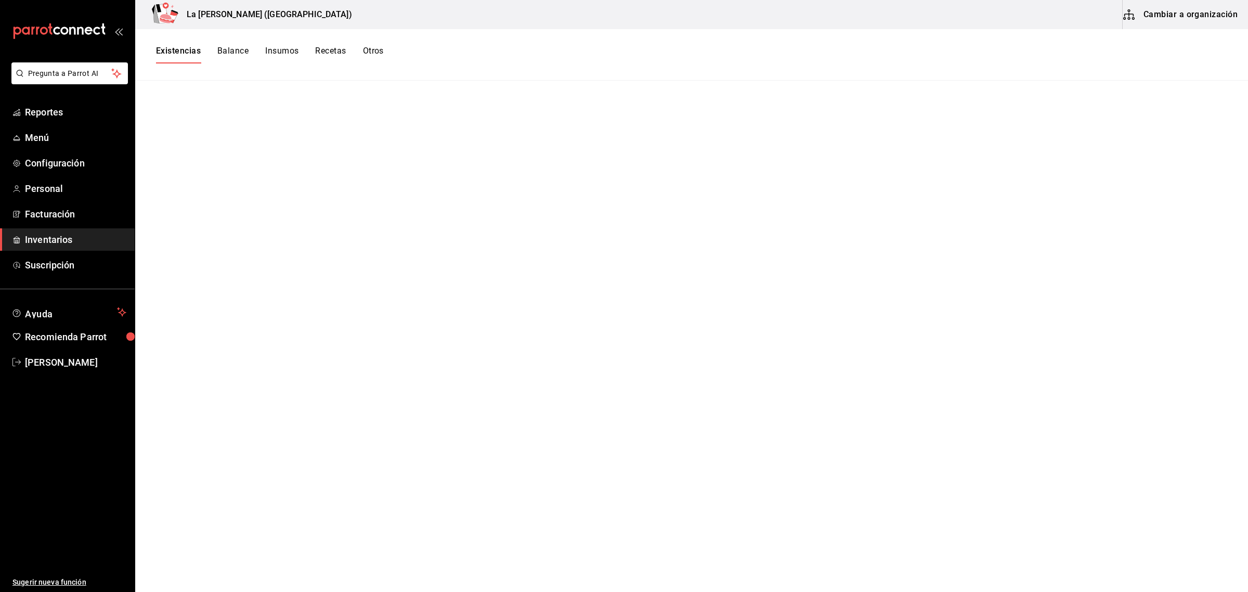
click at [375, 50] on button "Otros" at bounding box center [373, 55] width 21 height 18
click at [283, 140] on div "Rastreo de insumos" at bounding box center [285, 143] width 64 height 20
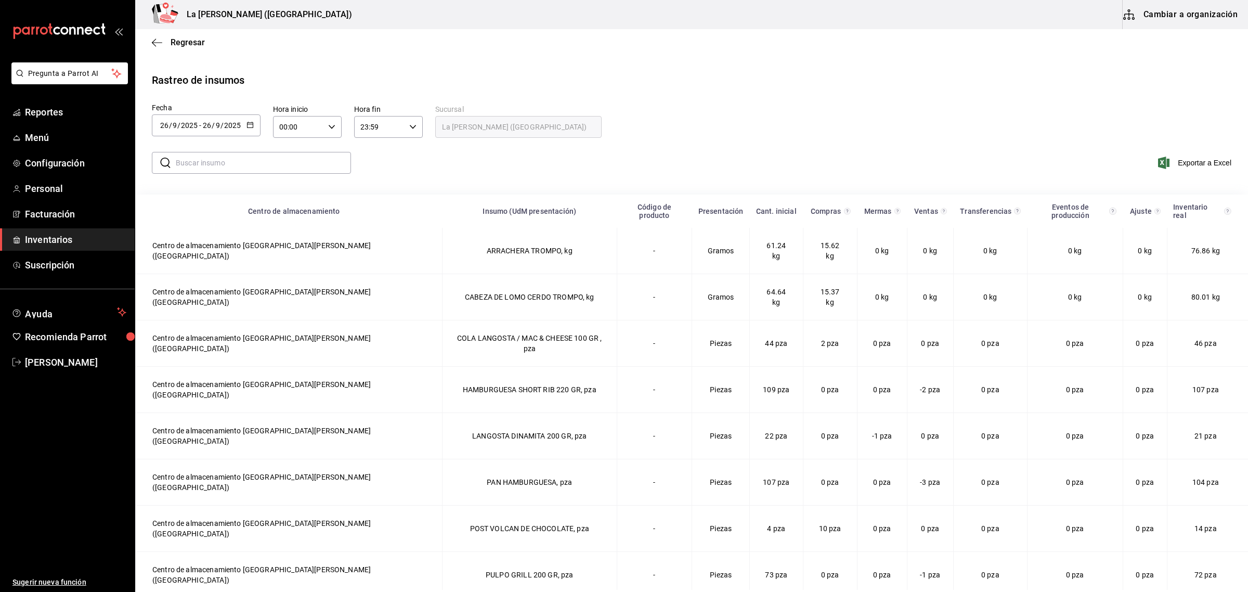
click at [253, 124] on div "[DATE] [DATE] - [DATE] [DATE]" at bounding box center [206, 125] width 109 height 22
click at [200, 321] on li "Rango de fechas" at bounding box center [201, 321] width 98 height 23
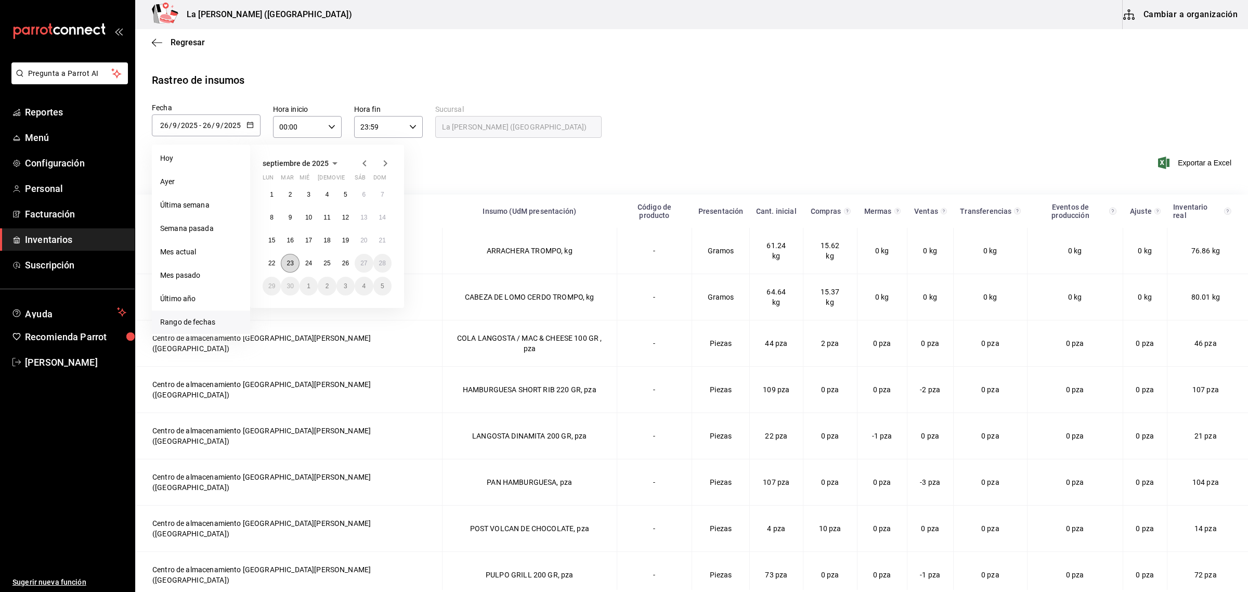
click at [295, 260] on button "23" at bounding box center [290, 263] width 18 height 19
click at [349, 259] on abbr "26" at bounding box center [345, 262] width 7 height 7
type input "[DATE]"
type input "23"
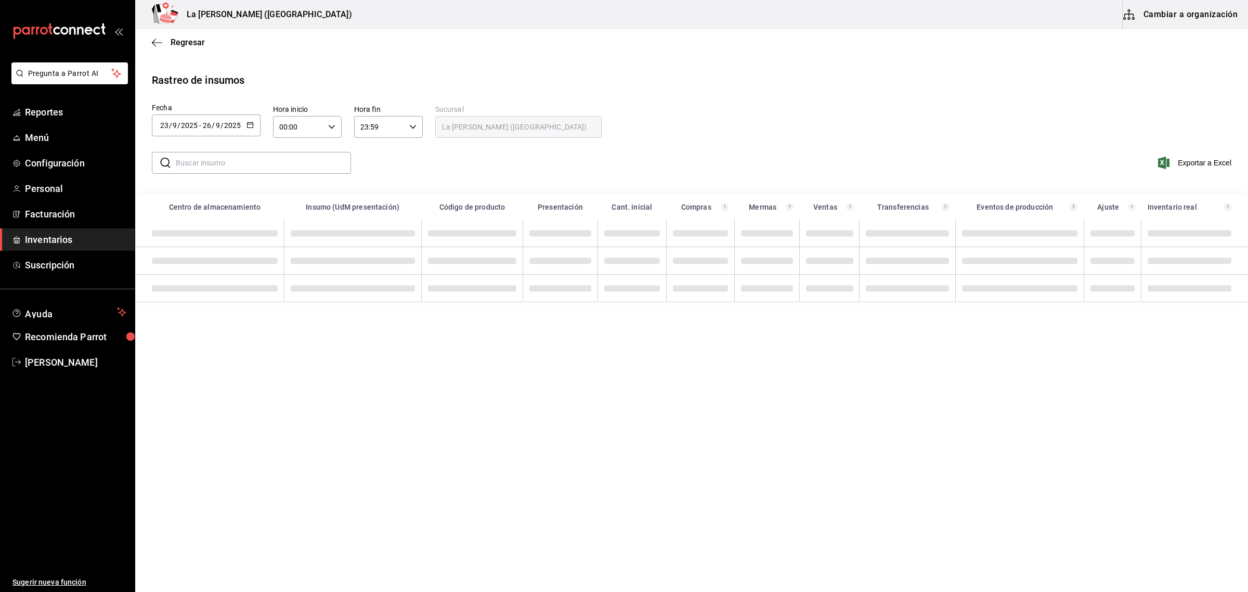
click at [332, 128] on icon "button" at bounding box center [331, 126] width 7 height 7
click at [251, 163] on div at bounding box center [624, 296] width 1248 height 592
drag, startPoint x: 248, startPoint y: 162, endPoint x: 246, endPoint y: 151, distance: 10.6
click at [248, 162] on input "text" at bounding box center [263, 162] width 175 height 21
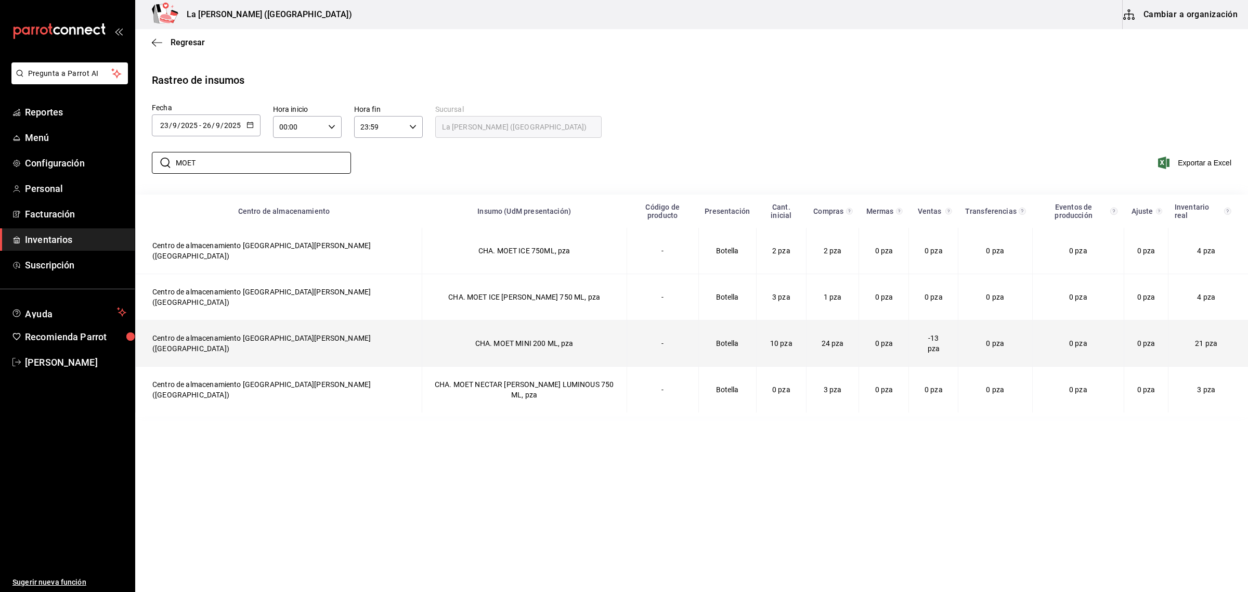
type input "MOET"
click at [422, 320] on td "CHA. MOET MINI 200 ML, pza" at bounding box center [524, 343] width 205 height 46
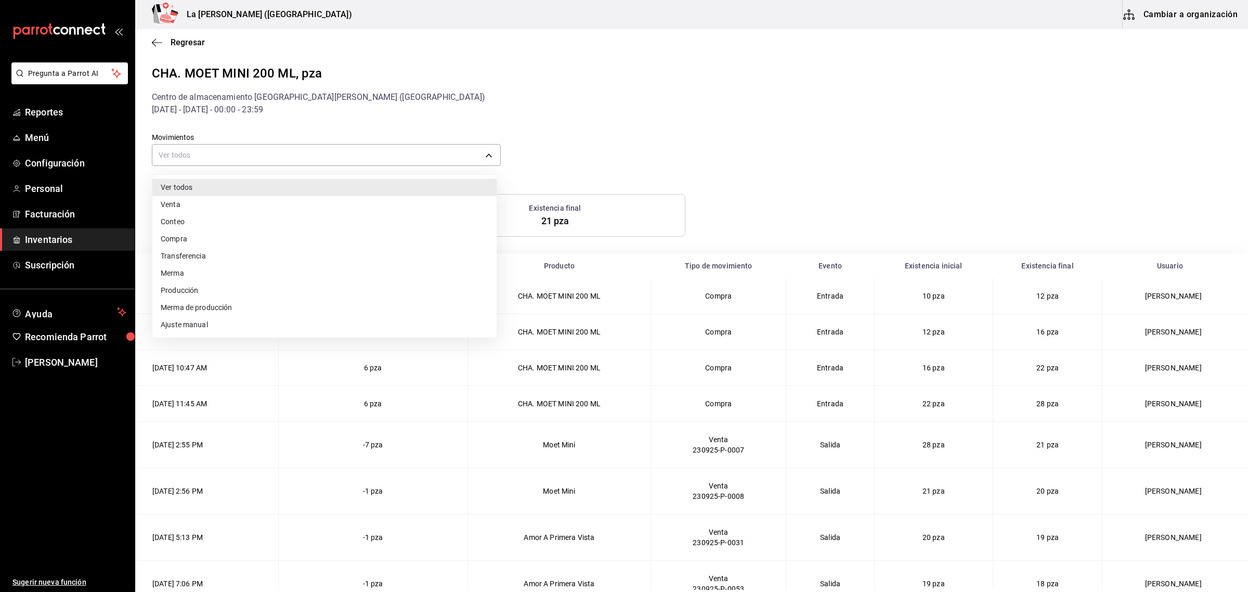
click at [395, 152] on body "Pregunta a Parrot AI Reportes Menú Configuración Personal Facturación Inventari…" at bounding box center [624, 294] width 1248 height 589
click at [206, 235] on li "Compra" at bounding box center [324, 238] width 344 height 17
type input "PURCHASE"
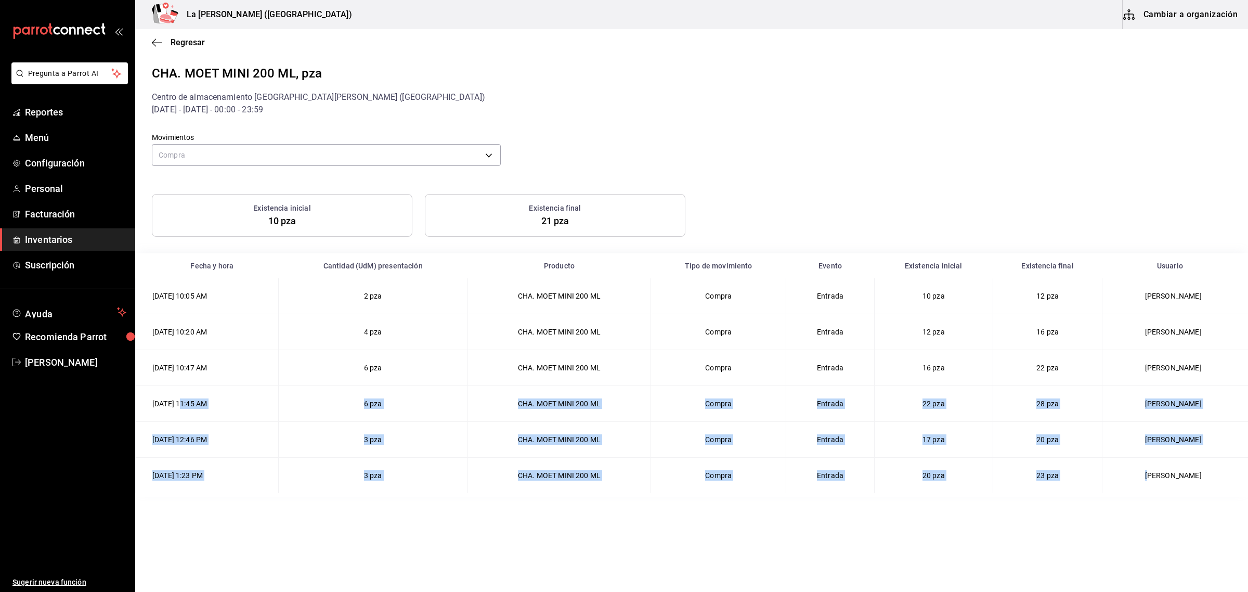
drag, startPoint x: 183, startPoint y: 420, endPoint x: 1171, endPoint y: 477, distance: 989.3
click at [1152, 476] on tbody "[DATE] 10:05 AM 2 pza CHA. MOET MINI 200 ML Compra Entrada 10 pza 12 pza [PERSO…" at bounding box center [692, 385] width 1112 height 215
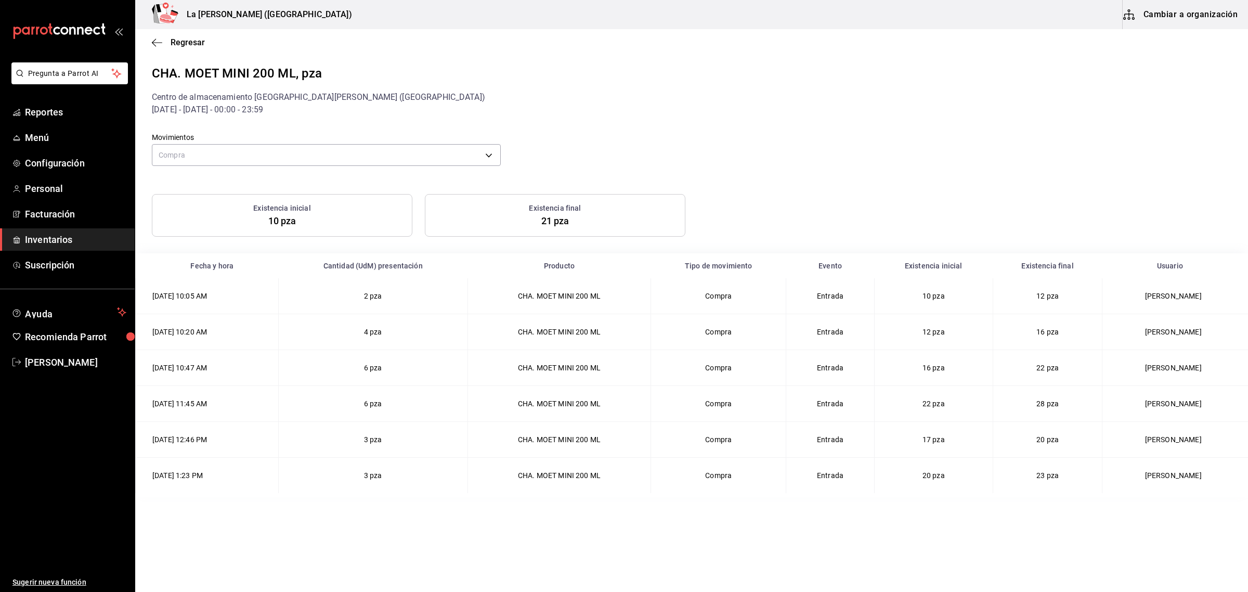
click at [354, 523] on main "Regresar CHA. MOET MINI 200 ML, pza Centro de almacenamiento La [PERSON_NAME] (…" at bounding box center [691, 309] width 1112 height 560
drag, startPoint x: 272, startPoint y: 437, endPoint x: 1161, endPoint y: 510, distance: 892.0
click at [1161, 510] on main "Regresar CHA. MOET MINI 200 ML, pza Centro de almacenamiento La [PERSON_NAME] (…" at bounding box center [691, 309] width 1112 height 560
